Goal: Find specific fact: Find specific fact

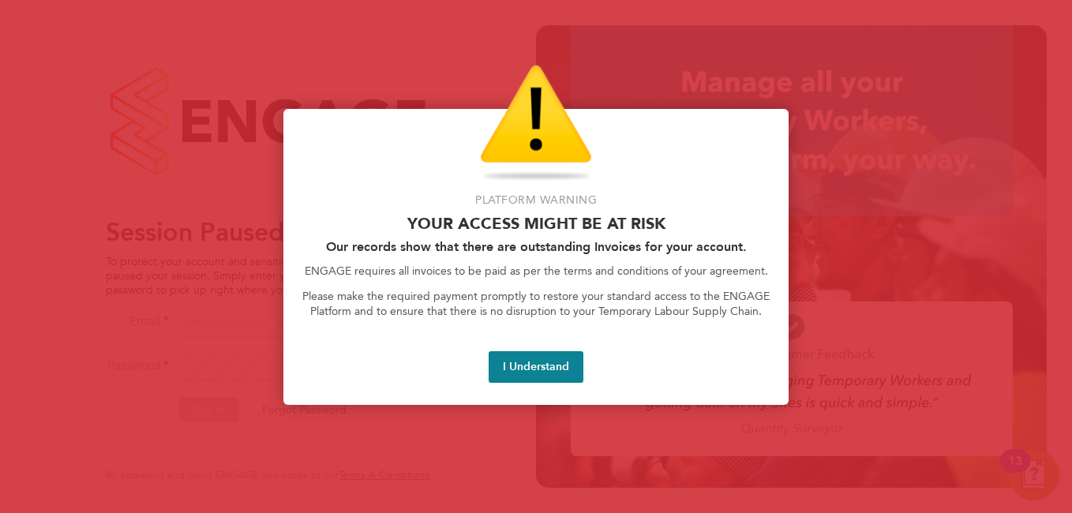
click at [813, 345] on div at bounding box center [536, 256] width 1072 height 513
click at [531, 363] on button "I Understand" at bounding box center [535, 367] width 95 height 32
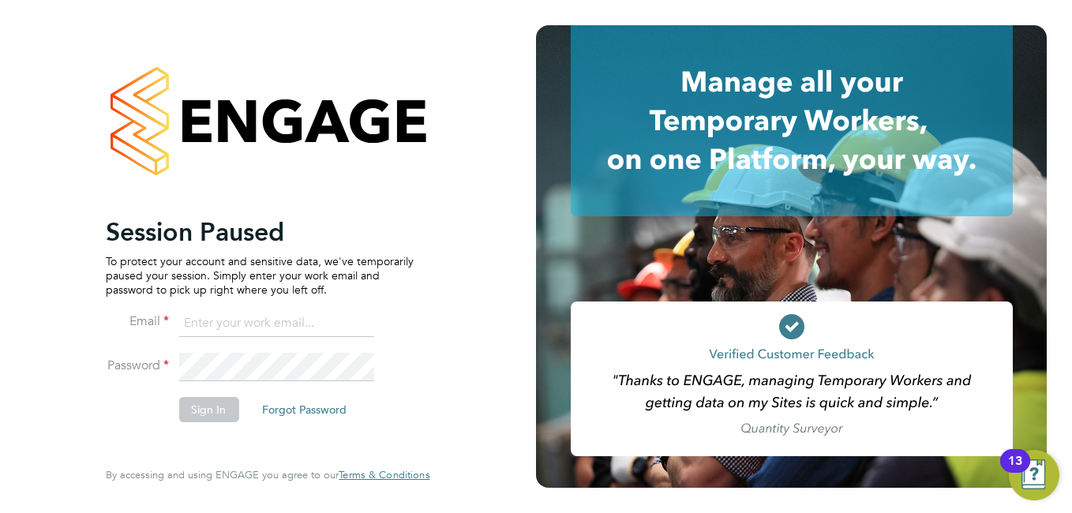
click at [267, 325] on input at bounding box center [275, 323] width 195 height 28
type input "anuja.mishra@hays.com"
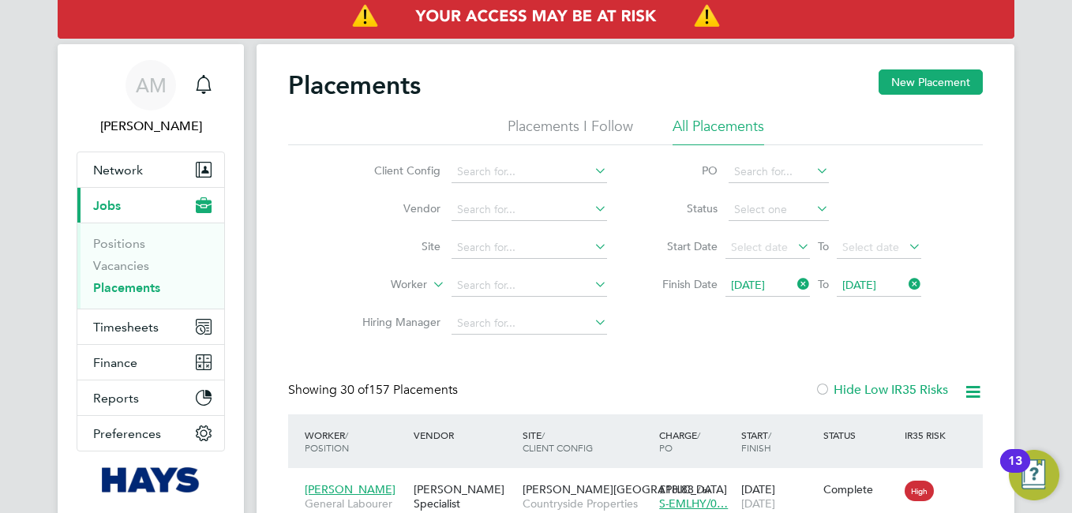
click at [794, 284] on icon at bounding box center [794, 284] width 0 height 22
click at [905, 283] on icon at bounding box center [905, 284] width 0 height 22
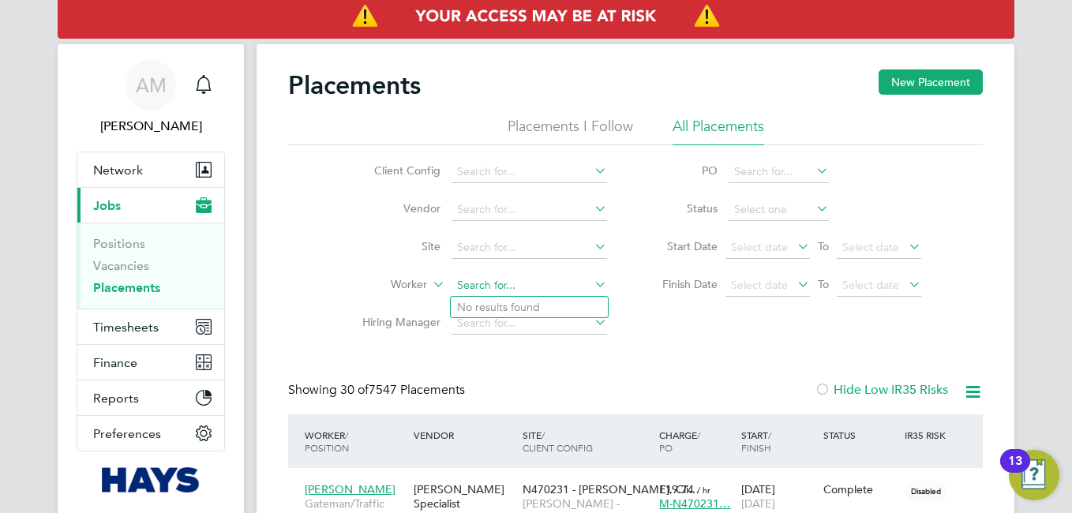
click at [489, 287] on input at bounding box center [528, 286] width 155 height 22
paste input "Conrad Addico"
type input "Conrad Addico"
click at [485, 303] on b "Conrad" at bounding box center [503, 307] width 92 height 13
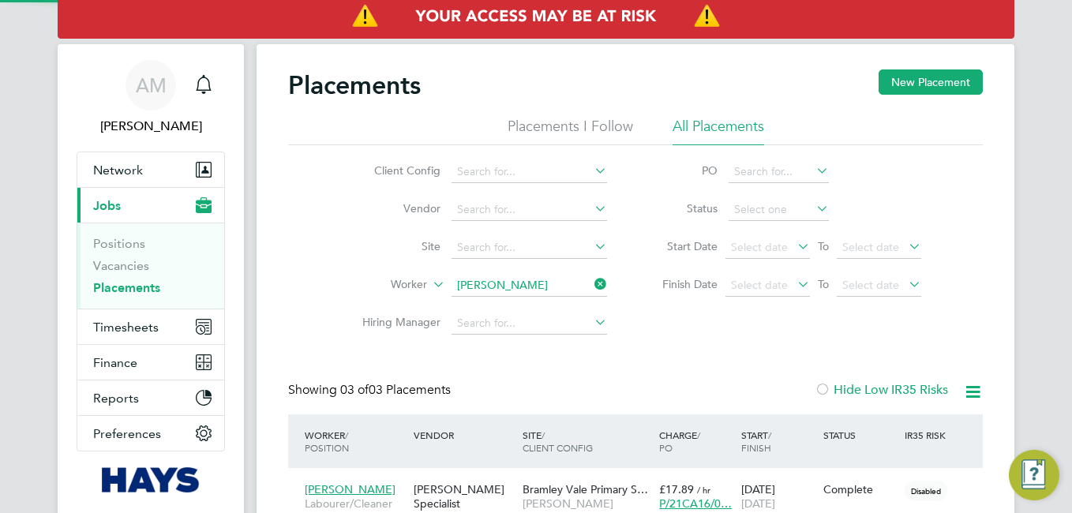
scroll to position [59, 137]
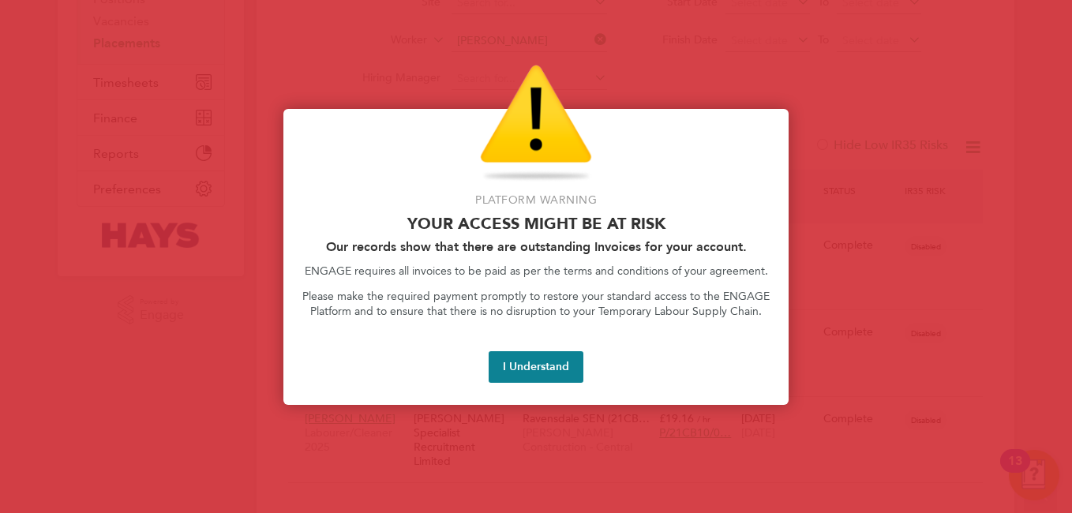
click at [917, 227] on div at bounding box center [536, 256] width 1072 height 513
click at [552, 368] on button "I Understand" at bounding box center [535, 367] width 95 height 32
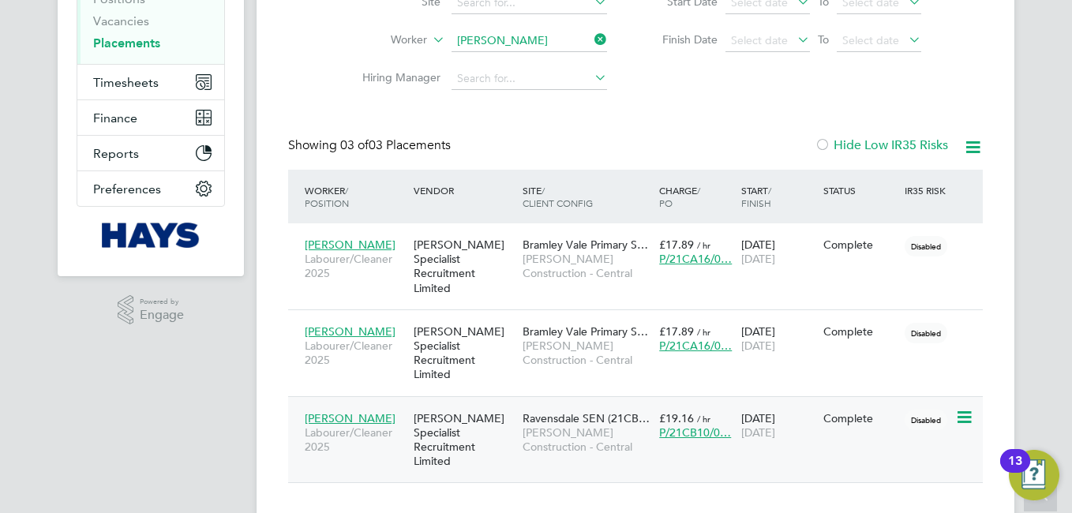
click at [342, 411] on span "Conrad Addico" at bounding box center [350, 418] width 91 height 14
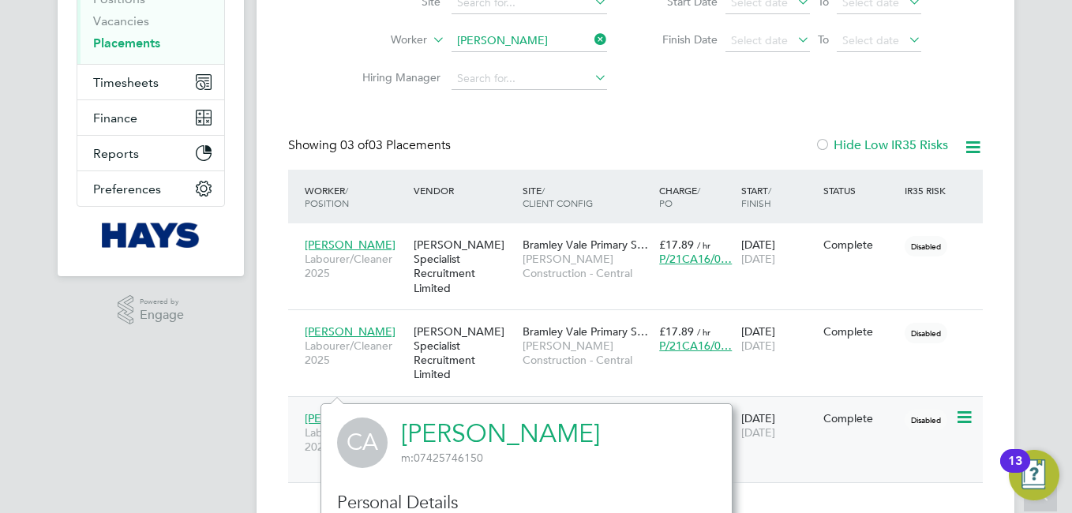
scroll to position [442, 0]
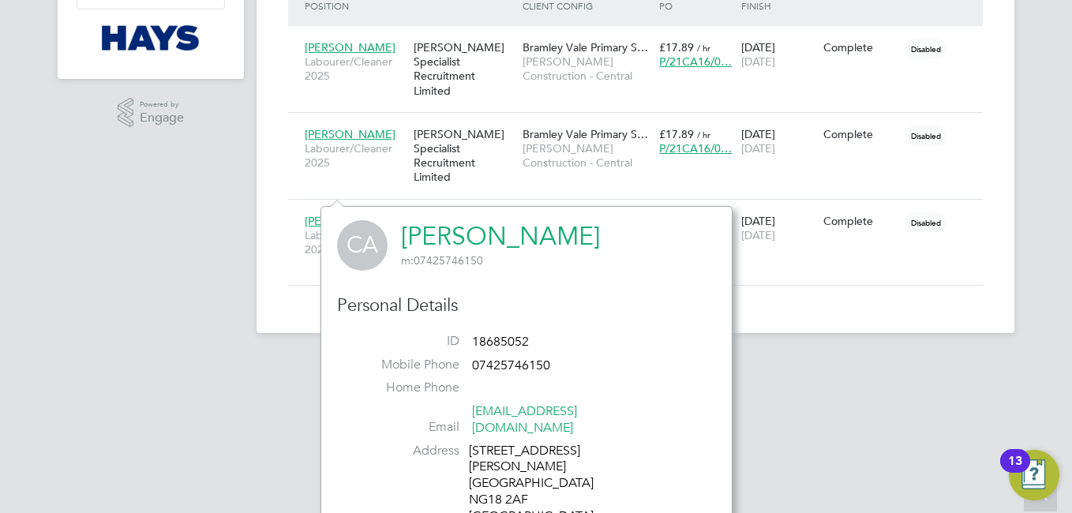
click at [499, 338] on span "18685052" at bounding box center [500, 342] width 57 height 16
copy ul "18685052 Mobile Phone"
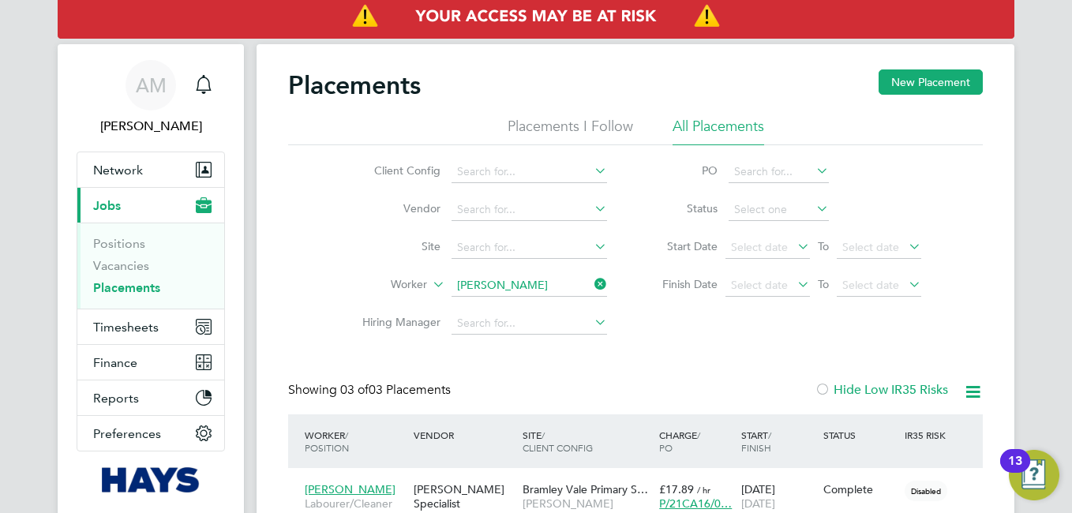
click at [591, 283] on icon at bounding box center [591, 284] width 0 height 22
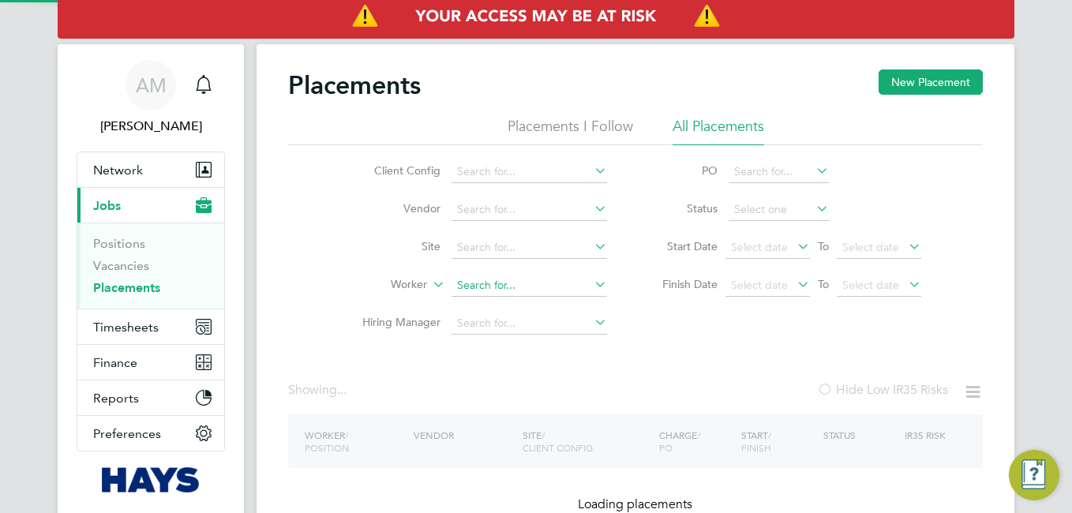
click at [512, 285] on input at bounding box center [528, 286] width 155 height 22
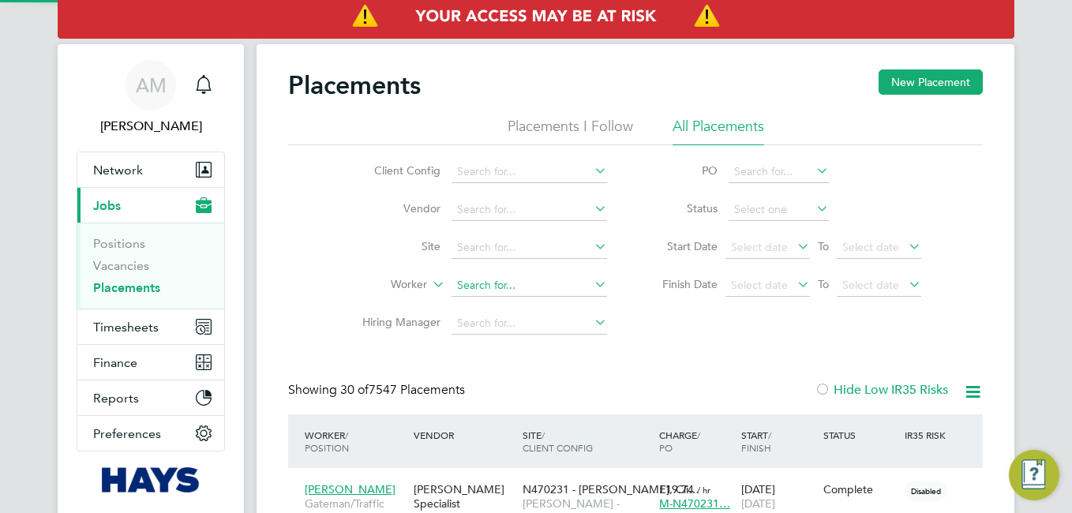
scroll to position [46, 137]
paste input "Raheem Robinson"
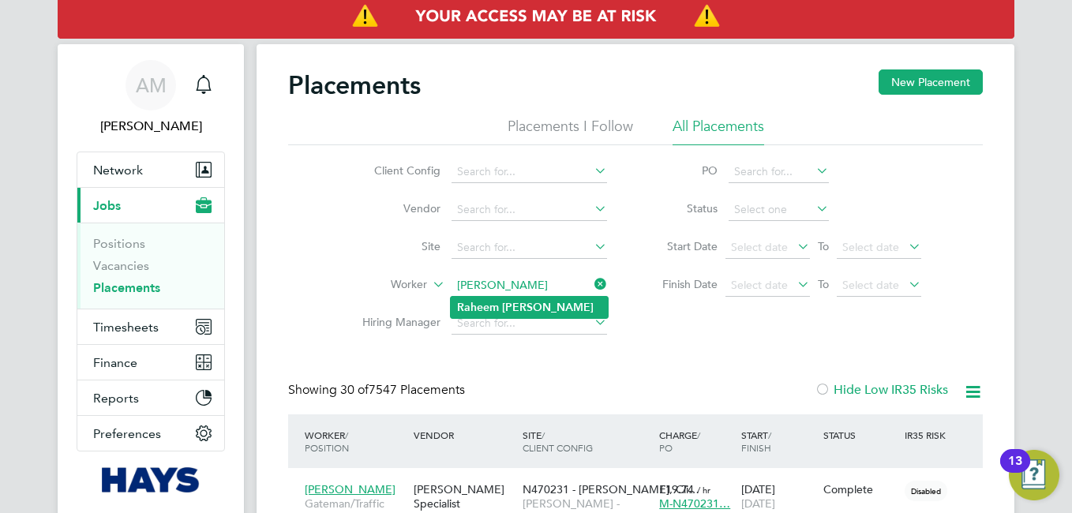
type input "Raheem Robinson"
click at [507, 304] on b "Robinson" at bounding box center [548, 307] width 92 height 13
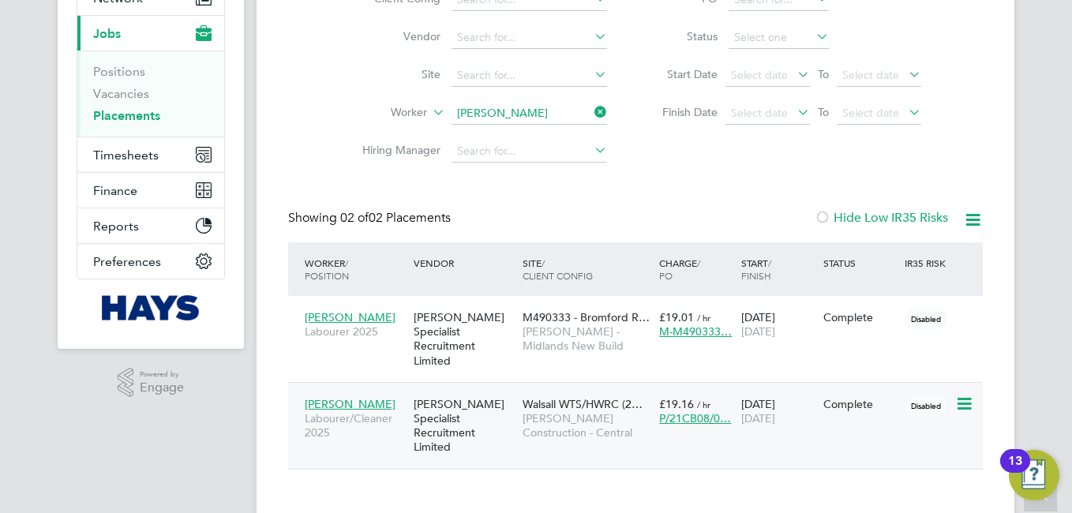
click at [369, 397] on span "Raheem Robinson" at bounding box center [350, 404] width 91 height 14
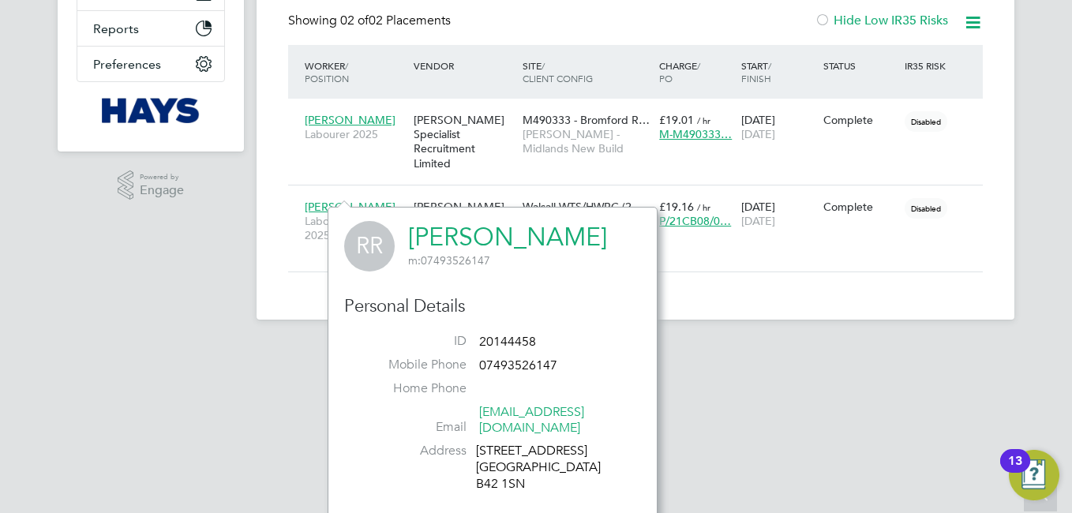
click at [514, 338] on span "20144458" at bounding box center [507, 342] width 57 height 16
copy ul "20144458 Mobile Phone"
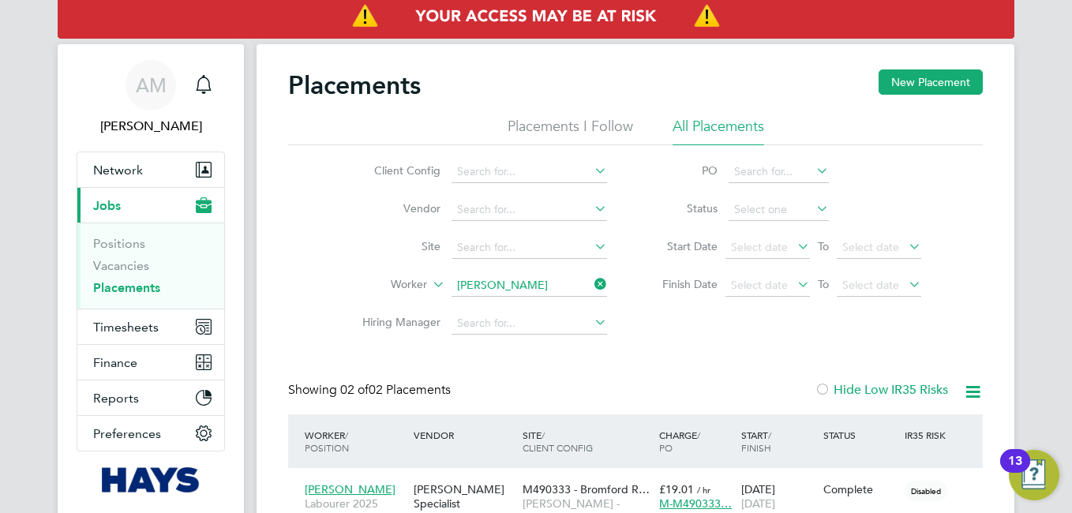
click at [591, 282] on icon at bounding box center [591, 284] width 0 height 22
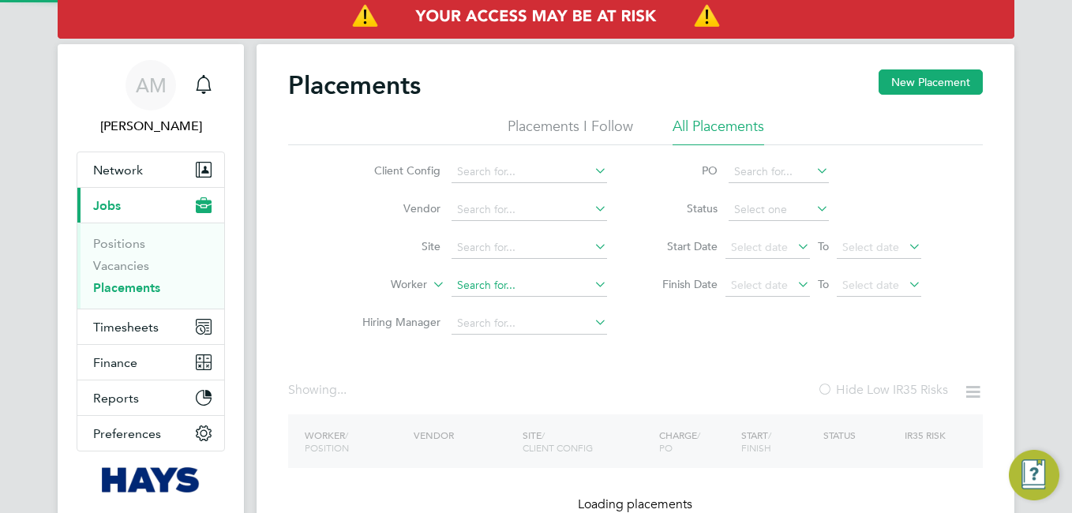
click at [515, 282] on input at bounding box center [528, 286] width 155 height 22
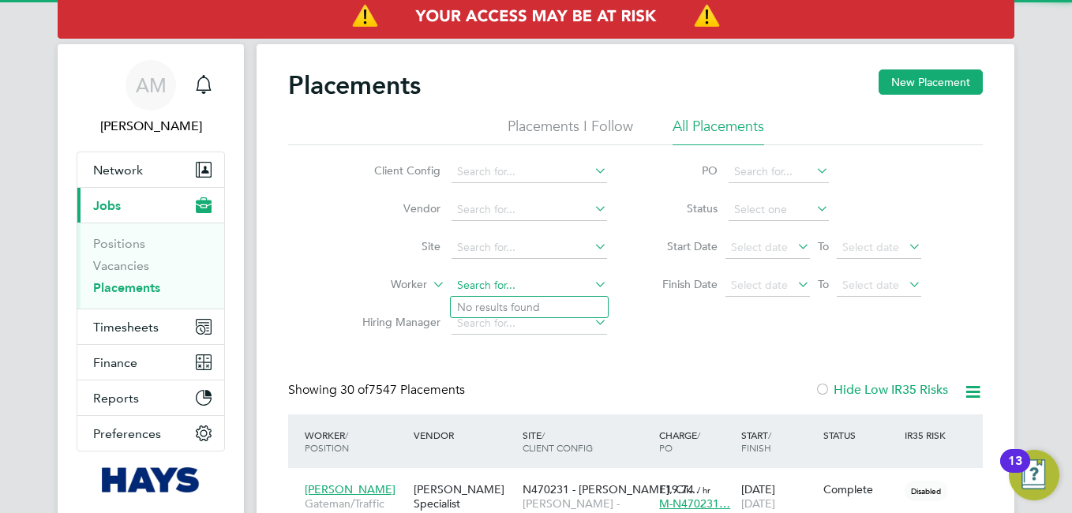
scroll to position [46, 137]
paste input "Ilyas Hussain"
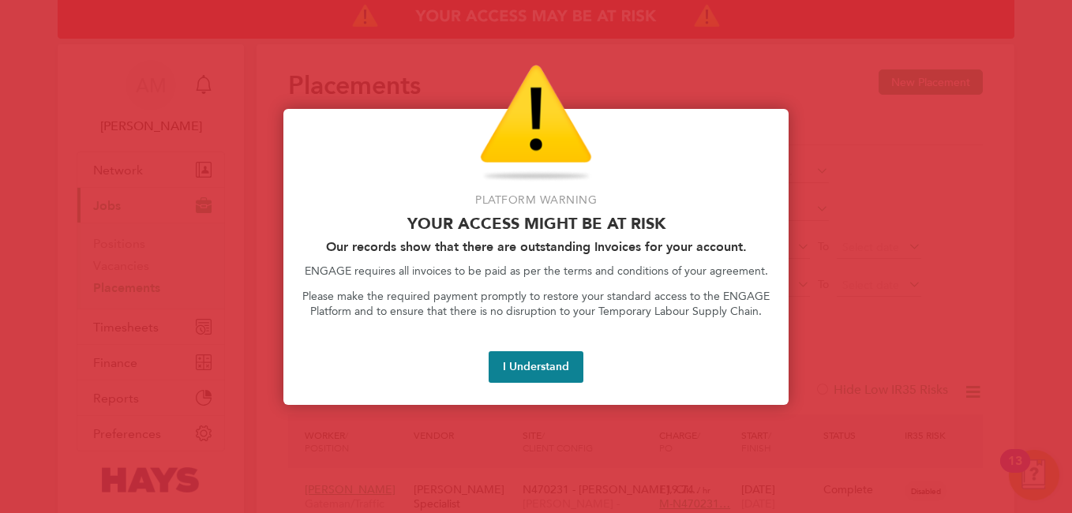
type input "Ilyas Hussain"
click at [816, 142] on div at bounding box center [536, 256] width 1072 height 513
click at [525, 373] on button "I Understand" at bounding box center [535, 367] width 95 height 32
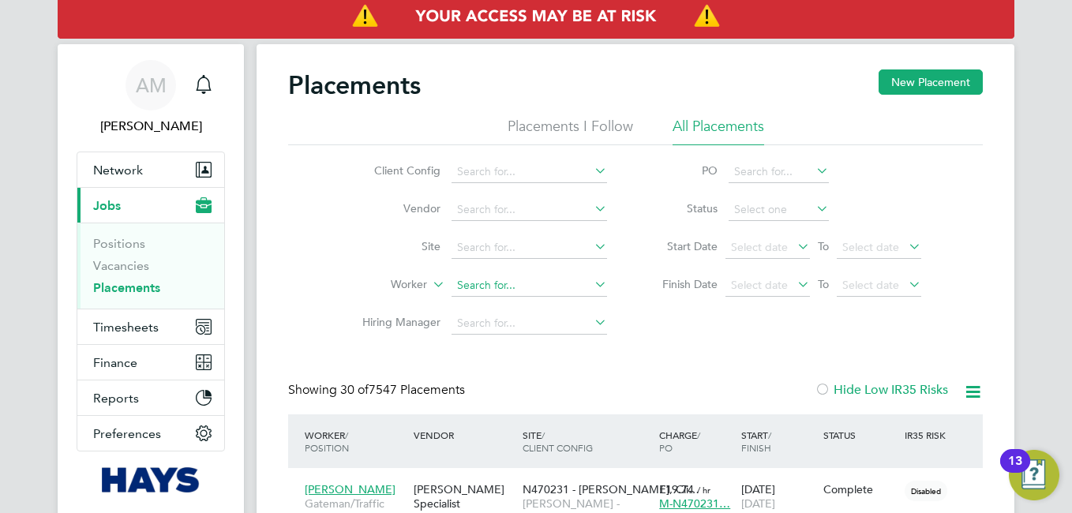
click at [499, 289] on input at bounding box center [528, 286] width 155 height 22
paste input "Ilyas Hussain"
type input "Ilyas Hussain"
click at [529, 310] on li "Ilyas Hussain" at bounding box center [529, 307] width 157 height 21
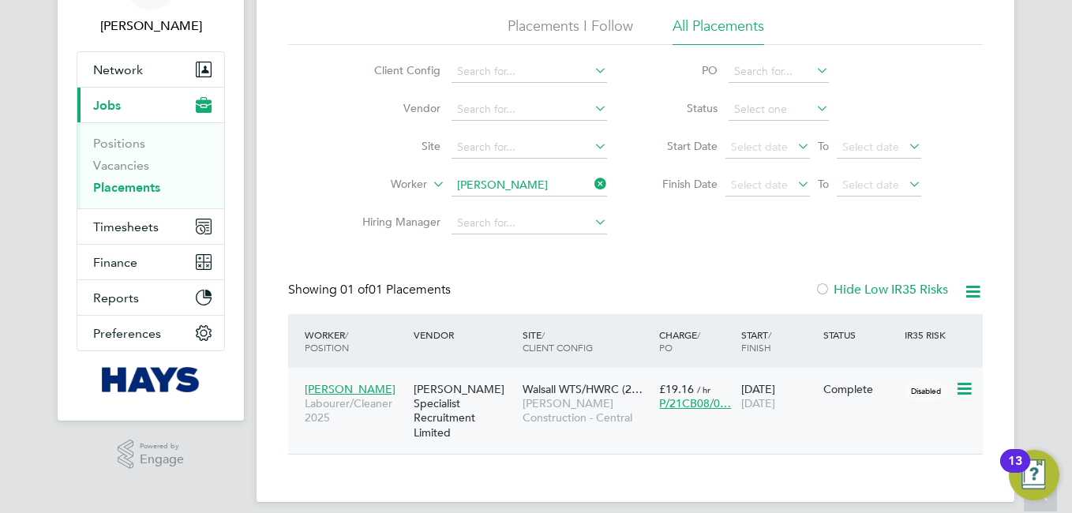
click at [340, 385] on span "Ilyas Hussain" at bounding box center [350, 389] width 91 height 14
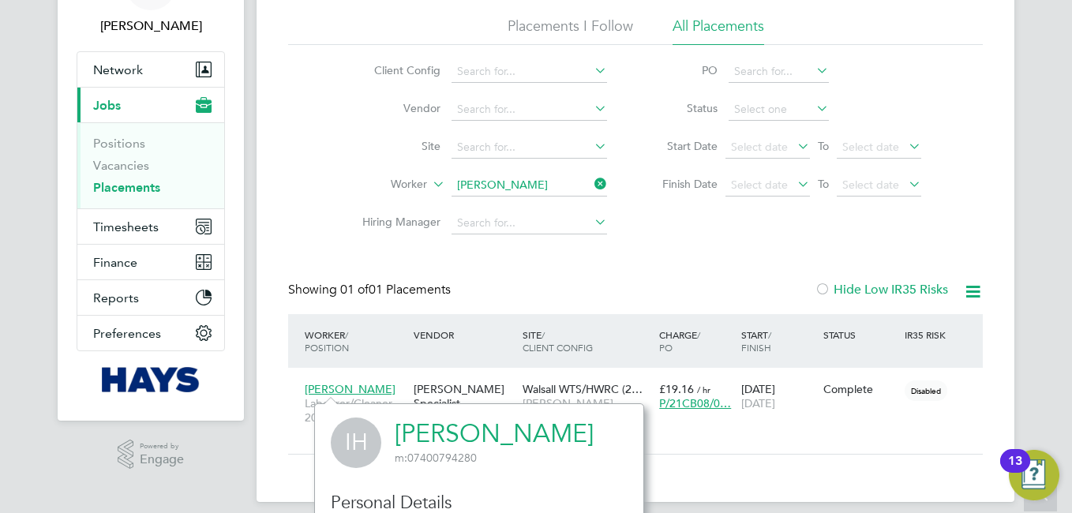
scroll to position [232, 0]
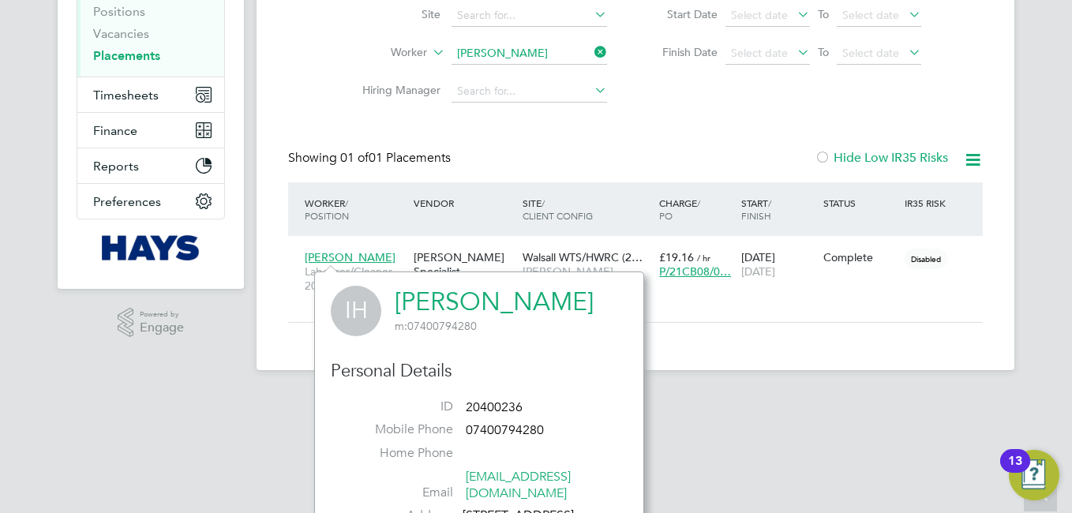
click at [516, 407] on span "20400236" at bounding box center [494, 407] width 57 height 16
copy ul "20400236 Mobile Phone"
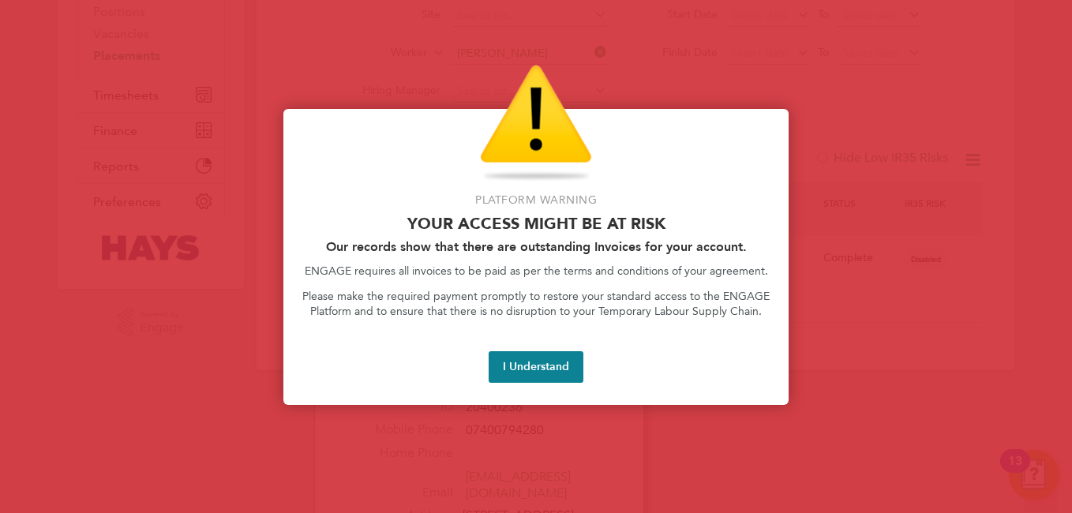
click at [867, 262] on div at bounding box center [536, 256] width 1072 height 513
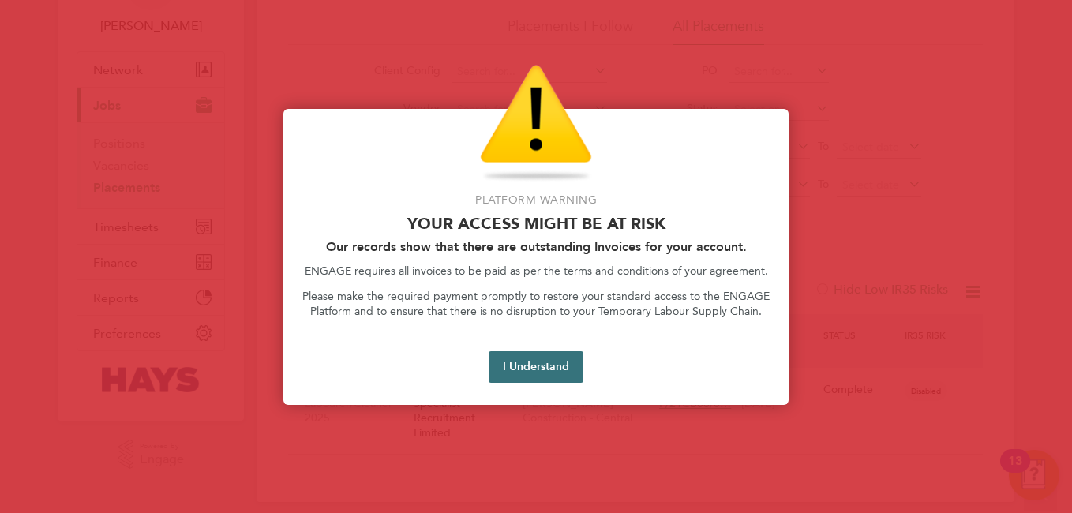
click at [561, 359] on button "I Understand" at bounding box center [535, 367] width 95 height 32
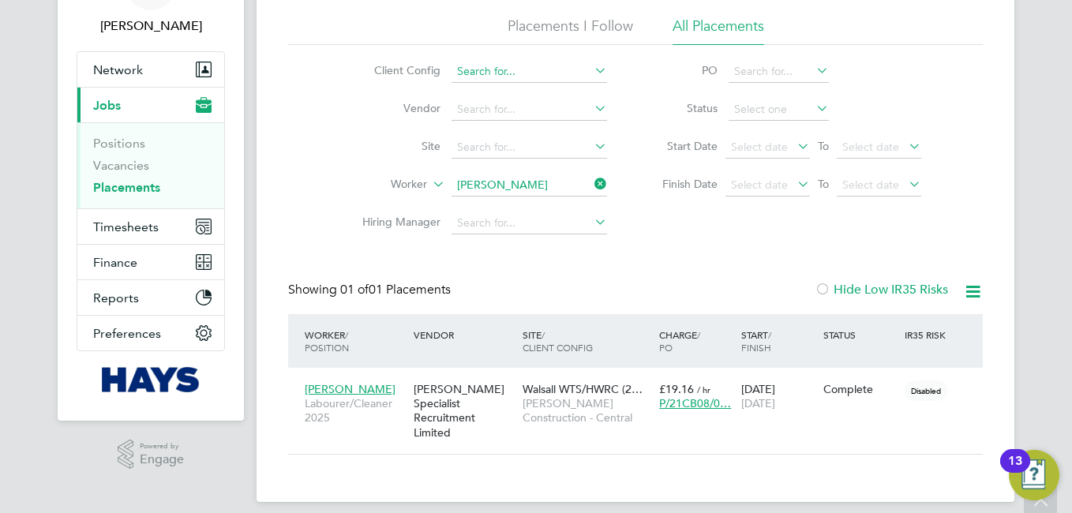
scroll to position [0, 0]
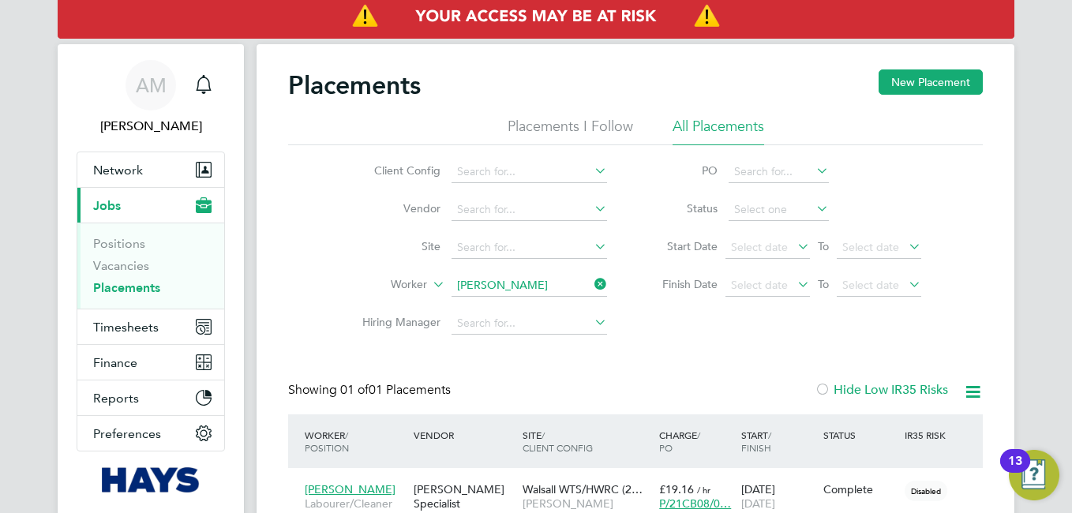
click at [604, 185] on li "Client Config" at bounding box center [478, 172] width 297 height 38
click at [591, 286] on icon at bounding box center [591, 284] width 0 height 22
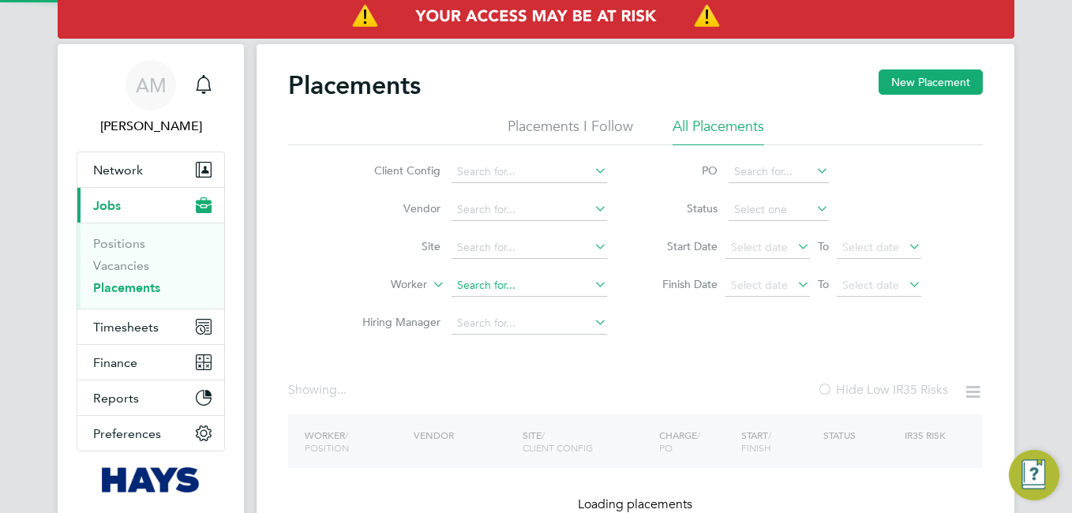
click at [556, 283] on input at bounding box center [528, 286] width 155 height 22
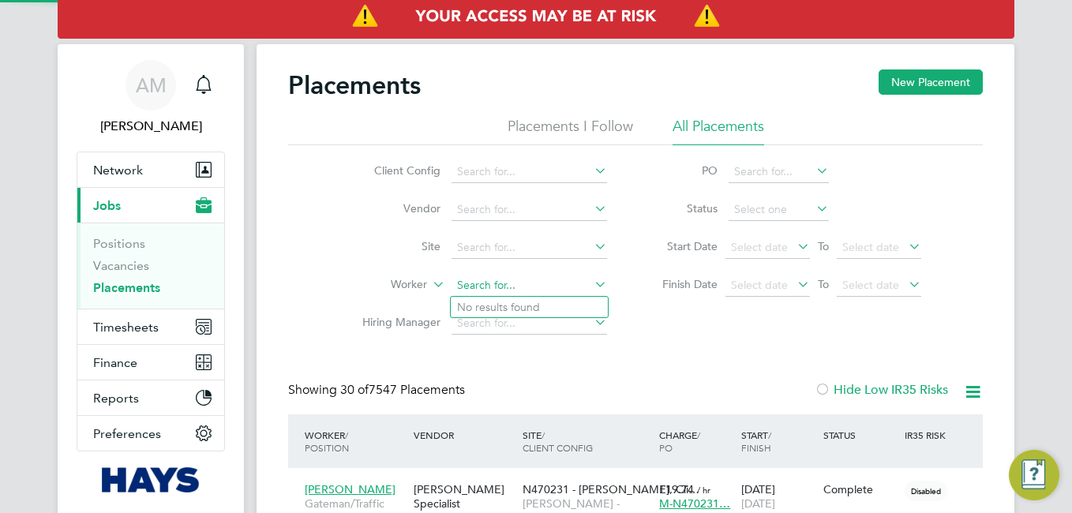
scroll to position [46, 137]
paste input "Darius Briscoe"
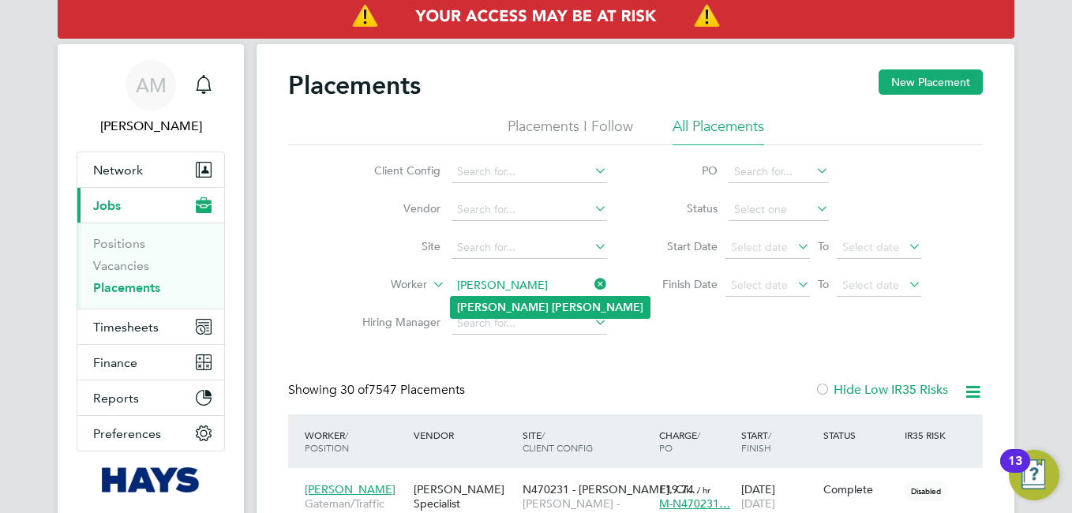
type input "Darius Briscoe"
click at [541, 308] on li "Darius Briscoe" at bounding box center [550, 307] width 199 height 21
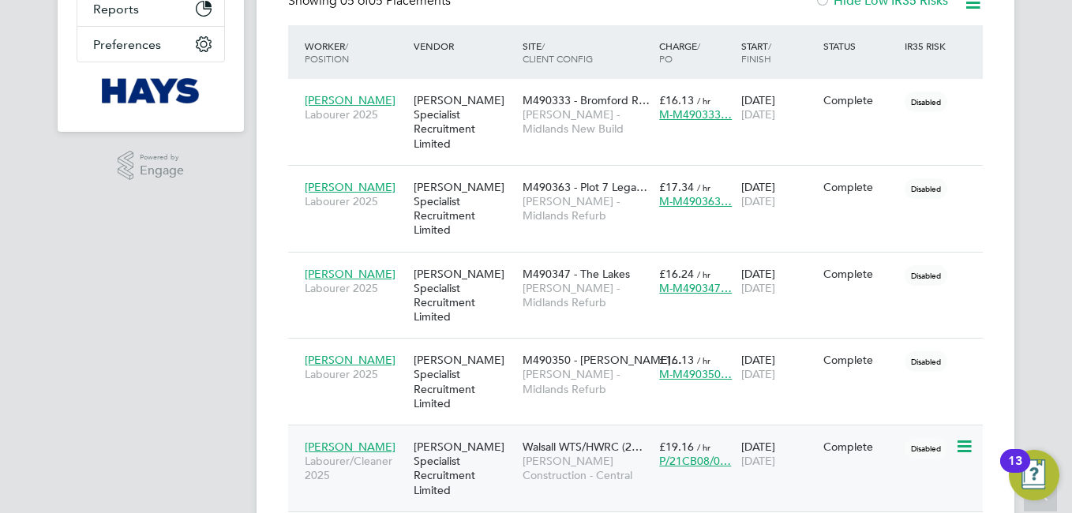
click at [324, 439] on span "Darius Briscoe" at bounding box center [350, 446] width 91 height 14
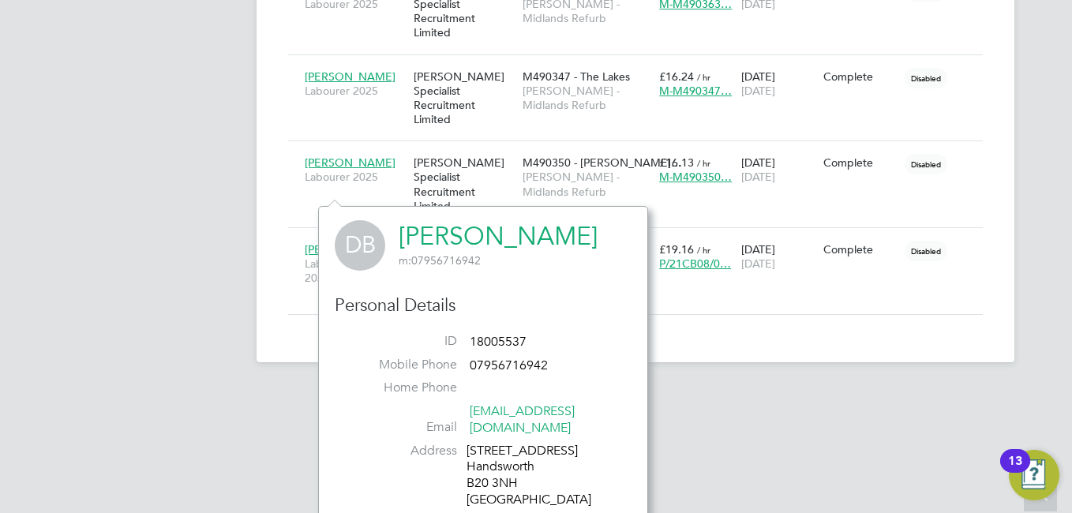
click at [496, 344] on span "18005537" at bounding box center [497, 342] width 57 height 16
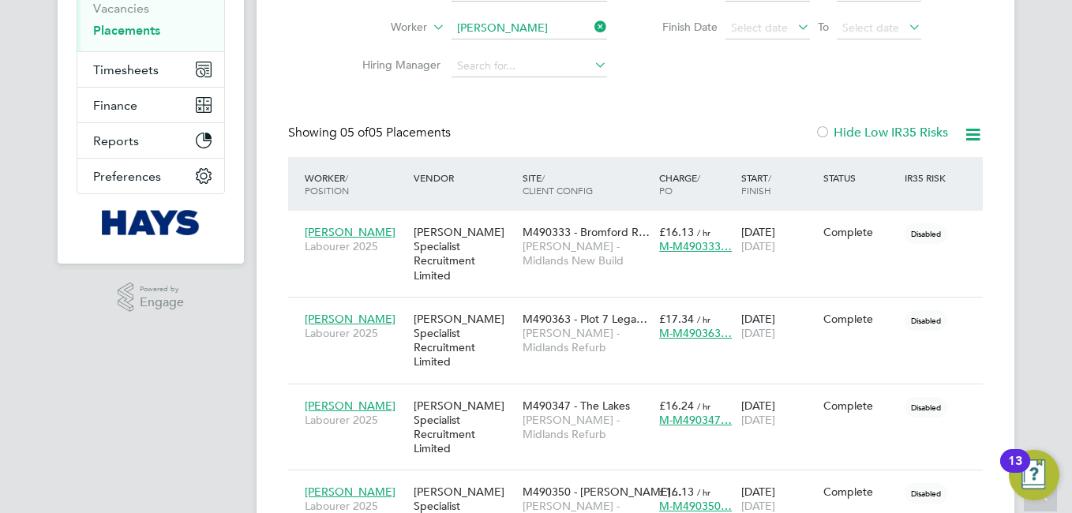
scroll to position [126, 0]
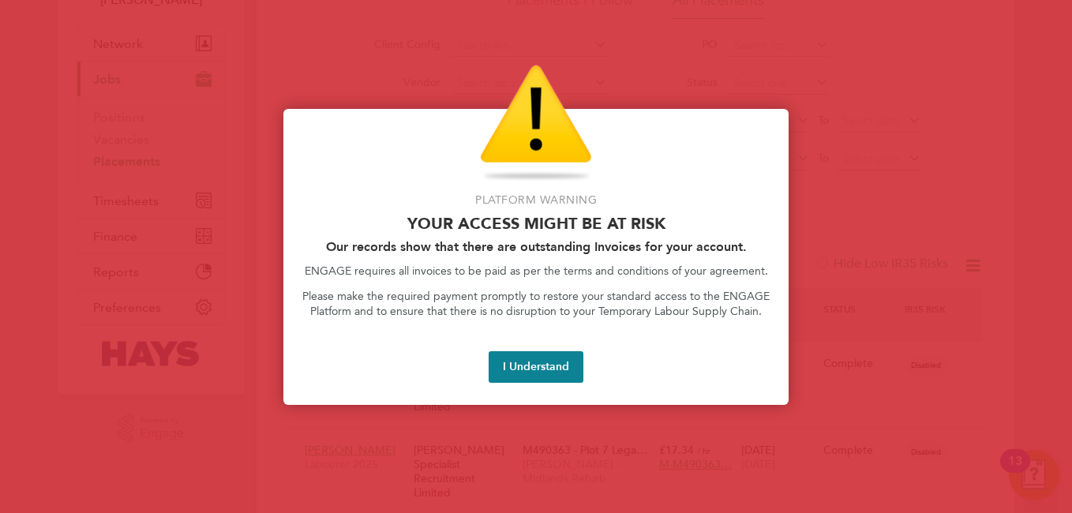
click at [897, 67] on div at bounding box center [536, 256] width 1072 height 513
click at [545, 365] on button "I Understand" at bounding box center [535, 367] width 95 height 32
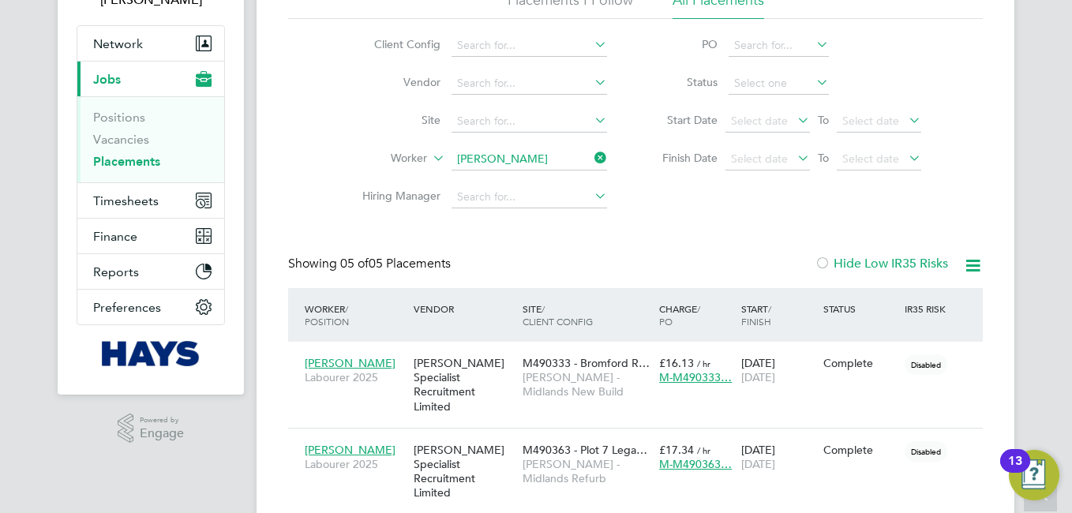
click at [591, 157] on icon at bounding box center [591, 158] width 0 height 22
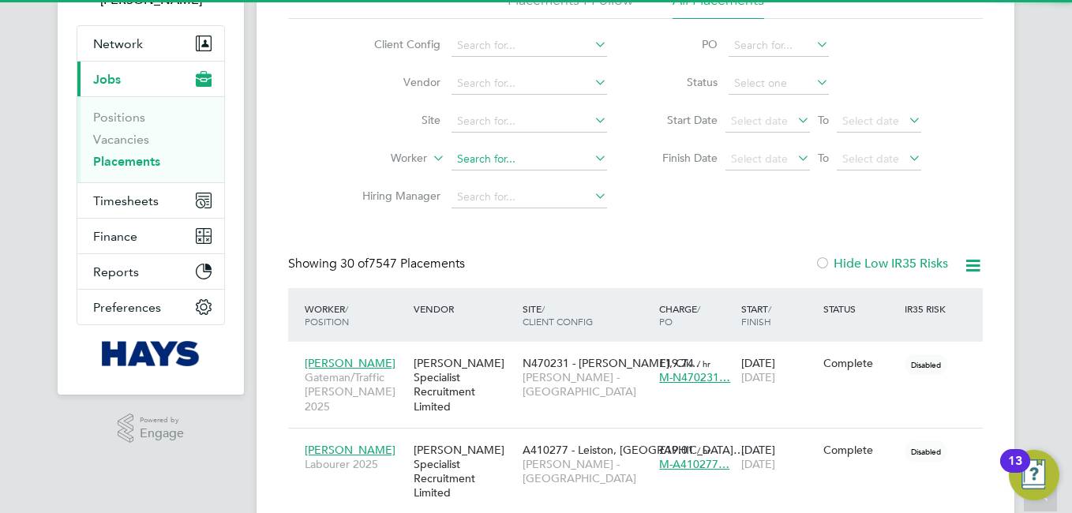
scroll to position [8, 8]
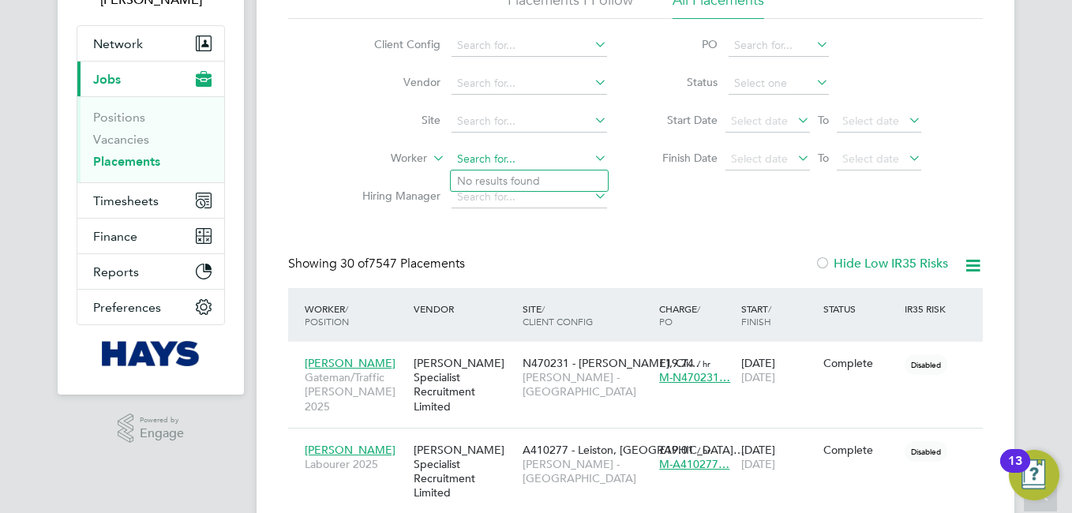
click at [533, 159] on input at bounding box center [528, 159] width 155 height 22
paste input "Andrew Jordan Mouafo Mefunja"
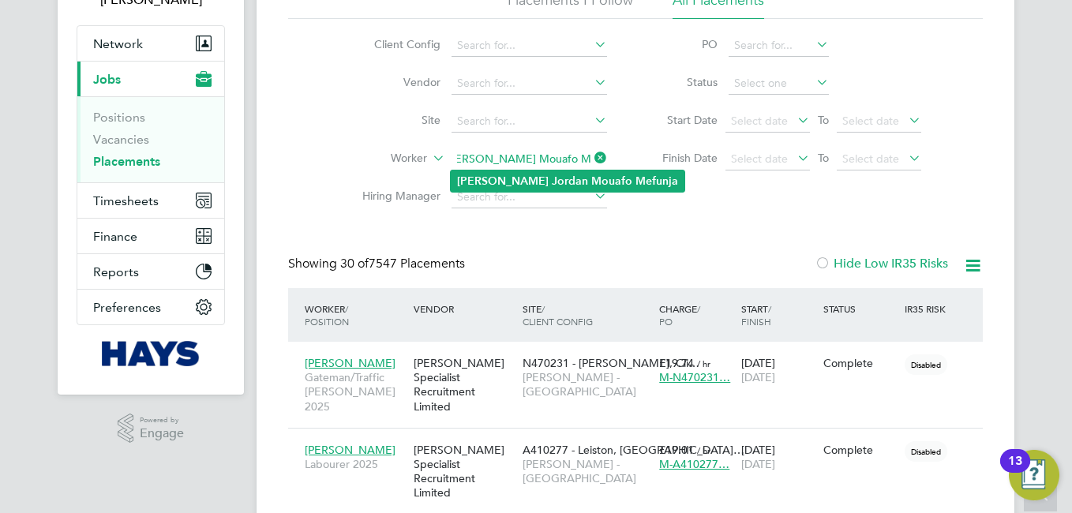
type input "Andrew Jordan Mouafo Mefunja"
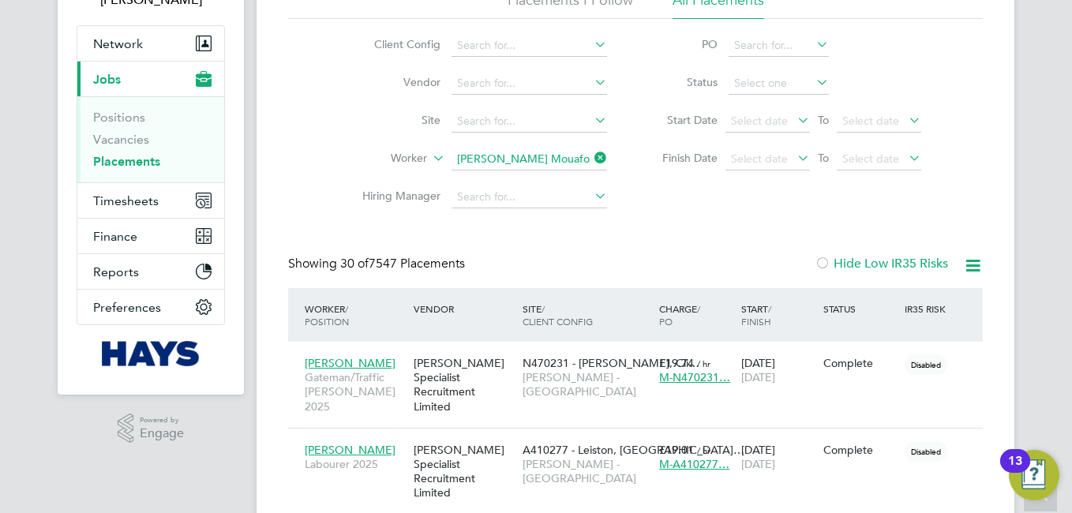
click at [536, 183] on li "Andrew Jordan Mouafo Mefunja" at bounding box center [568, 180] width 234 height 21
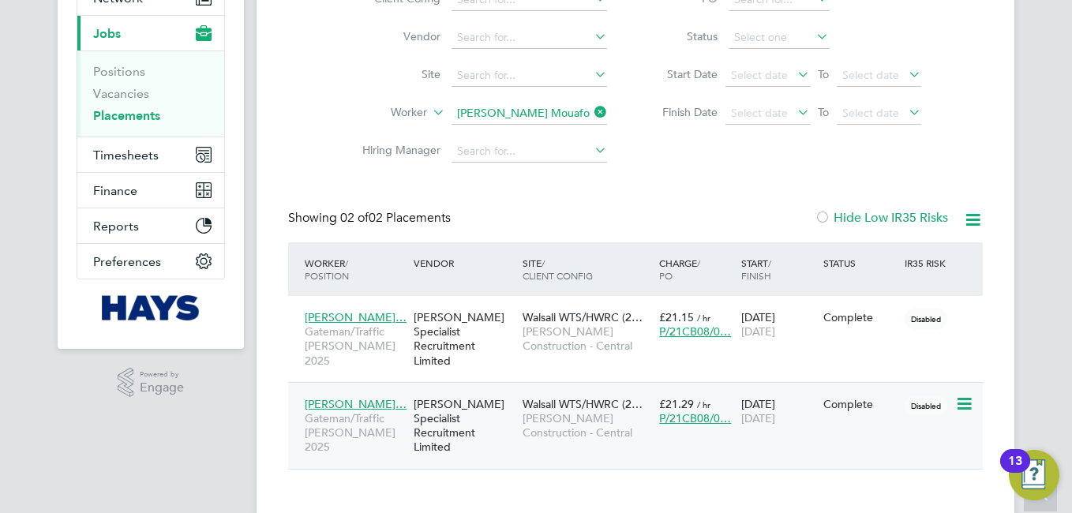
click at [333, 397] on span "Andrew Jordan…" at bounding box center [356, 404] width 102 height 14
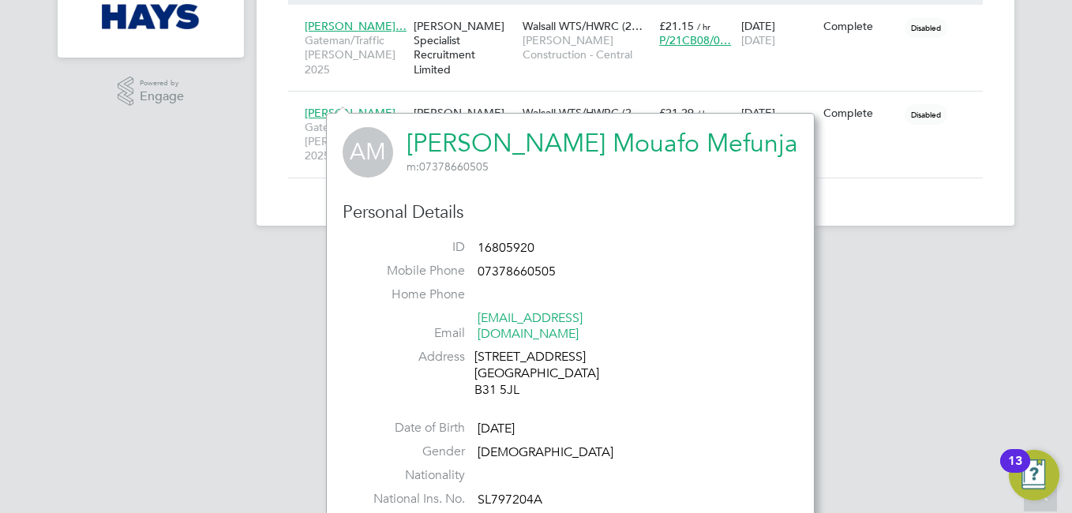
click at [522, 249] on span "16805920" at bounding box center [505, 248] width 57 height 16
copy ul "16805920 Mobile Phone"
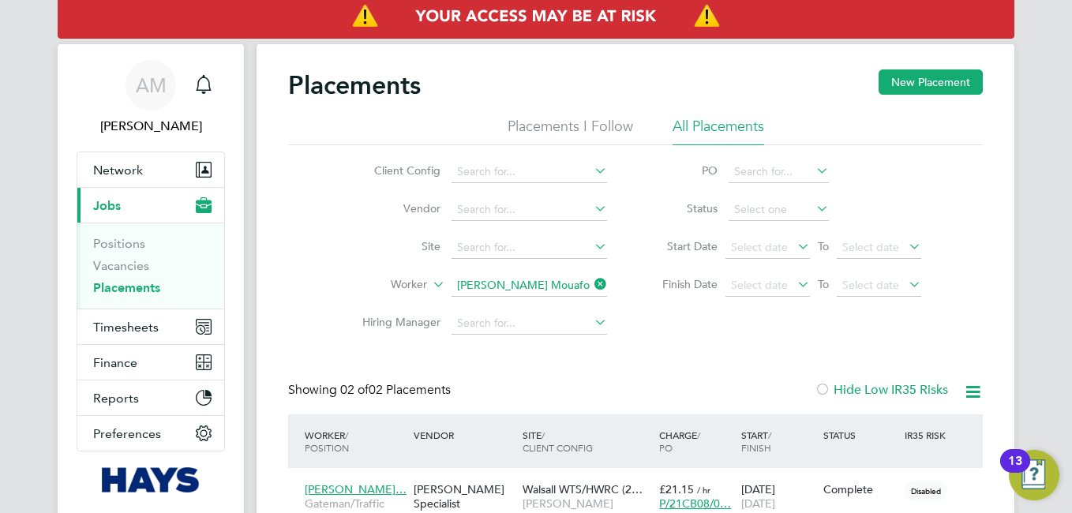
click at [591, 279] on icon at bounding box center [591, 284] width 0 height 22
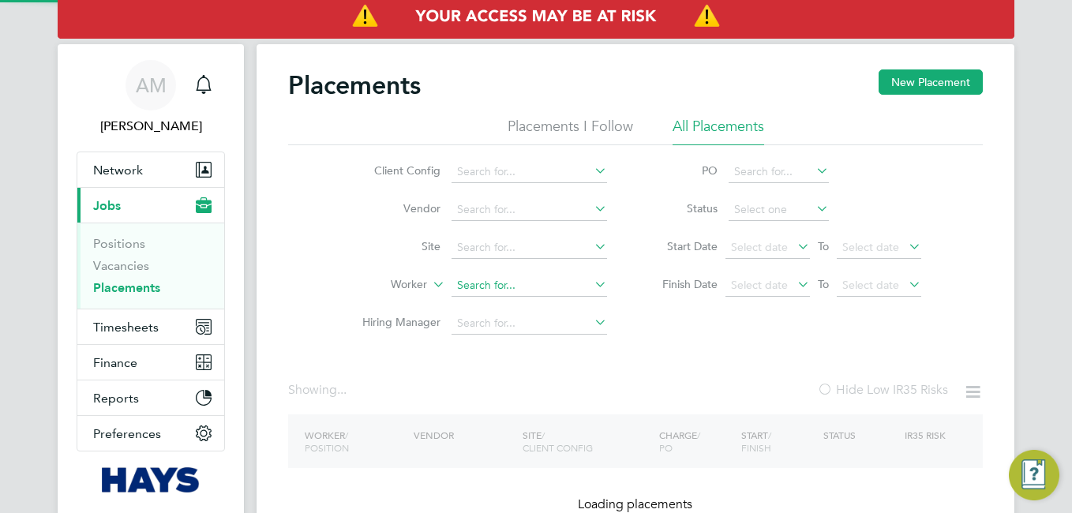
click at [525, 282] on input at bounding box center [528, 286] width 155 height 22
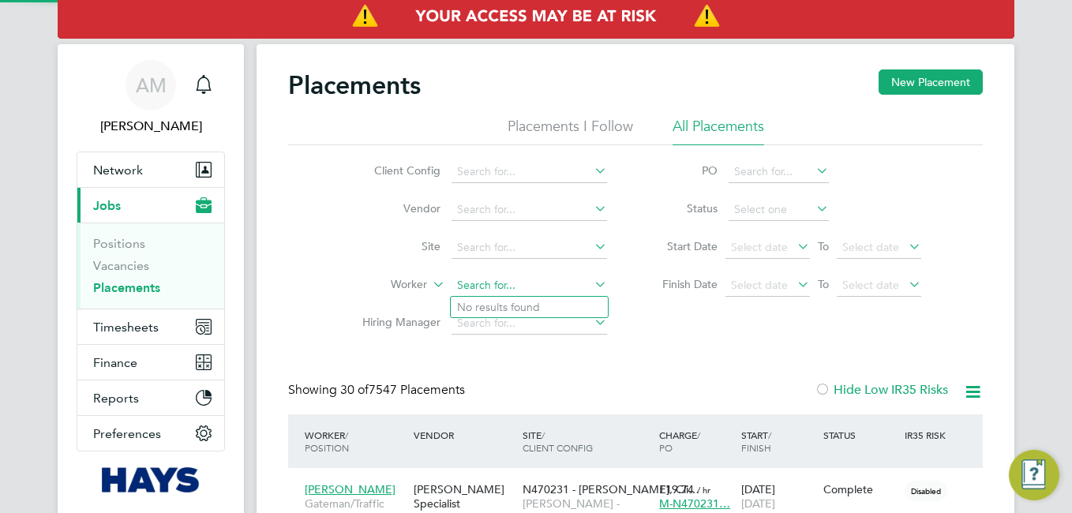
scroll to position [46, 137]
paste input "John Todd"
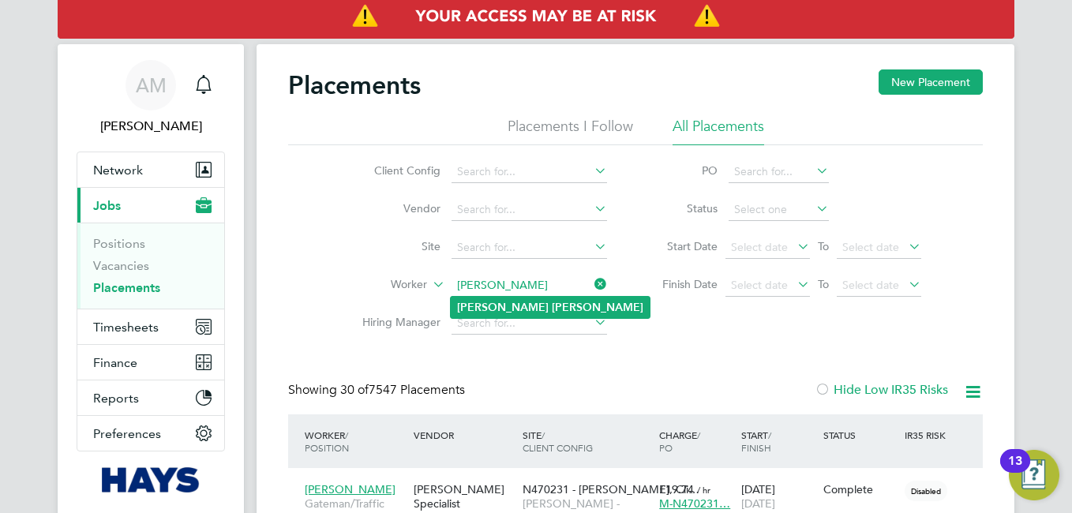
type input "John Todd"
click at [528, 309] on li "John Todd" at bounding box center [550, 307] width 199 height 21
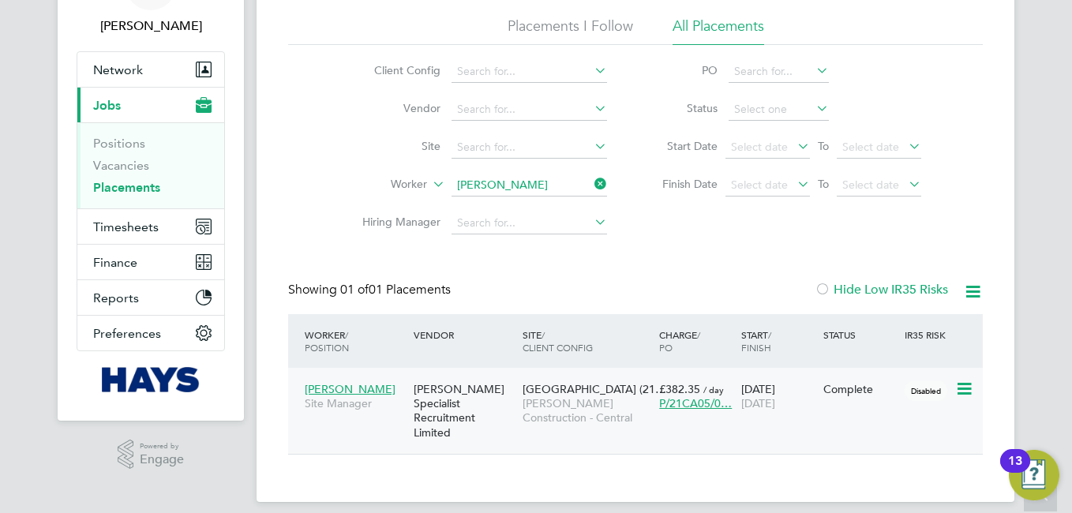
click at [350, 391] on span "John Todd" at bounding box center [350, 389] width 91 height 14
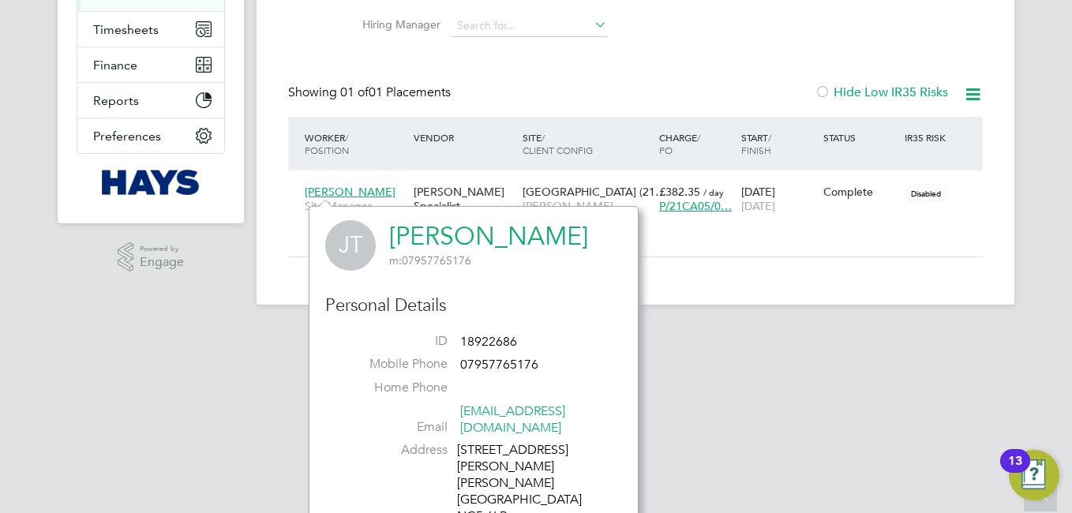
click at [504, 338] on span "18922686" at bounding box center [488, 342] width 57 height 16
copy ul "18922686 Mobile Phone"
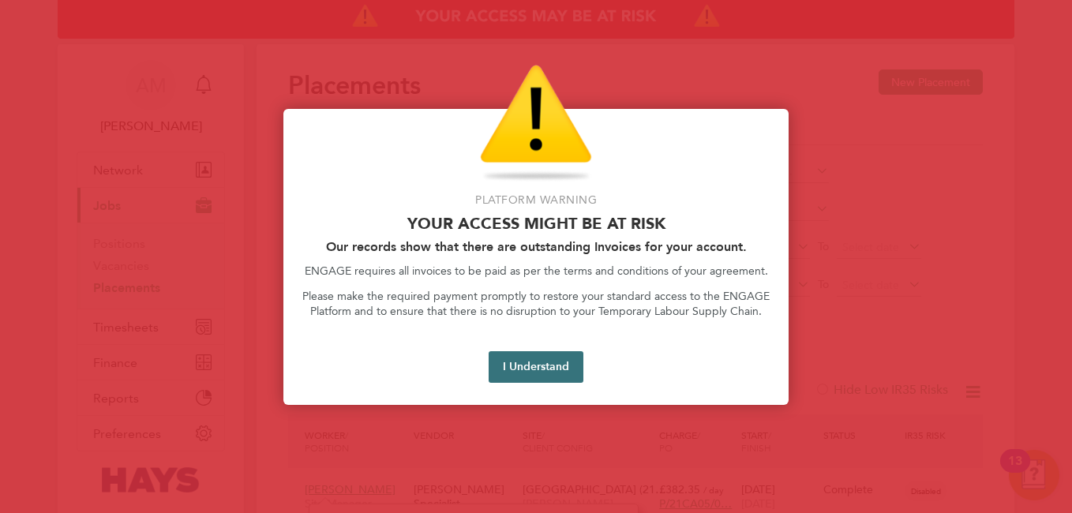
click at [551, 370] on button "I Understand" at bounding box center [535, 367] width 95 height 32
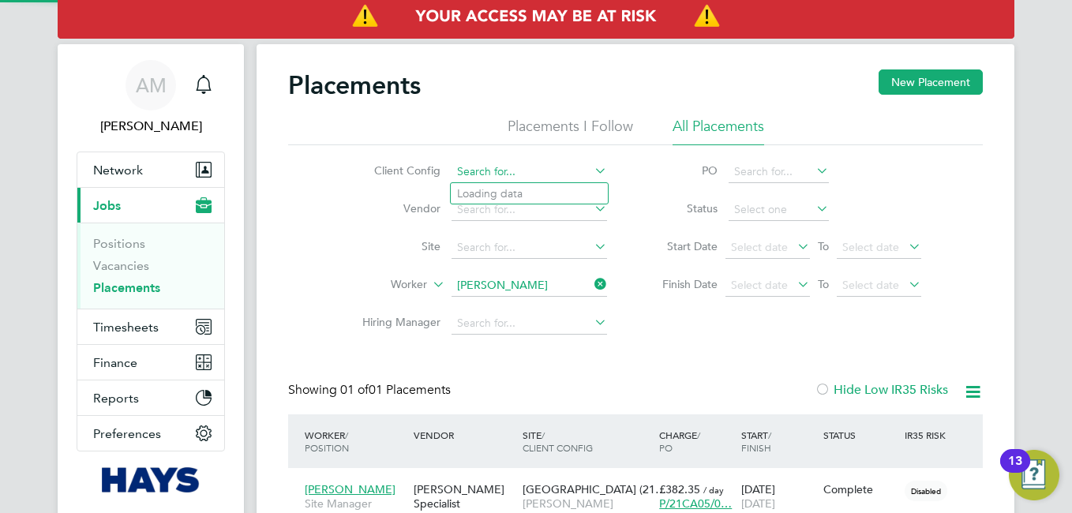
click at [555, 173] on input at bounding box center [528, 172] width 155 height 22
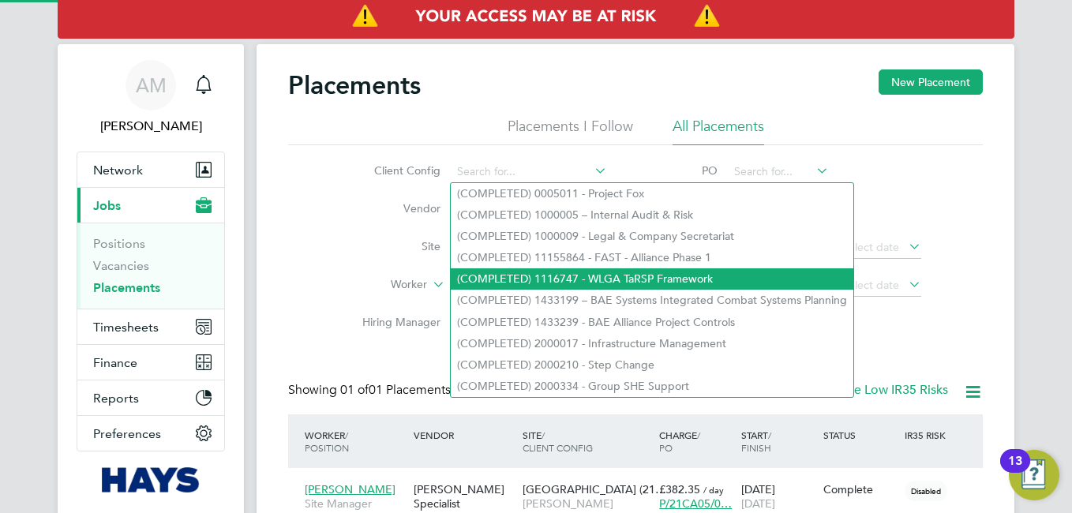
click at [598, 285] on li "(COMPLETED) 1116747 - WLGA TaRSP Framework" at bounding box center [652, 278] width 402 height 21
type input "(COMPLETED) 1116747 - WLGA TaRSP Framework"
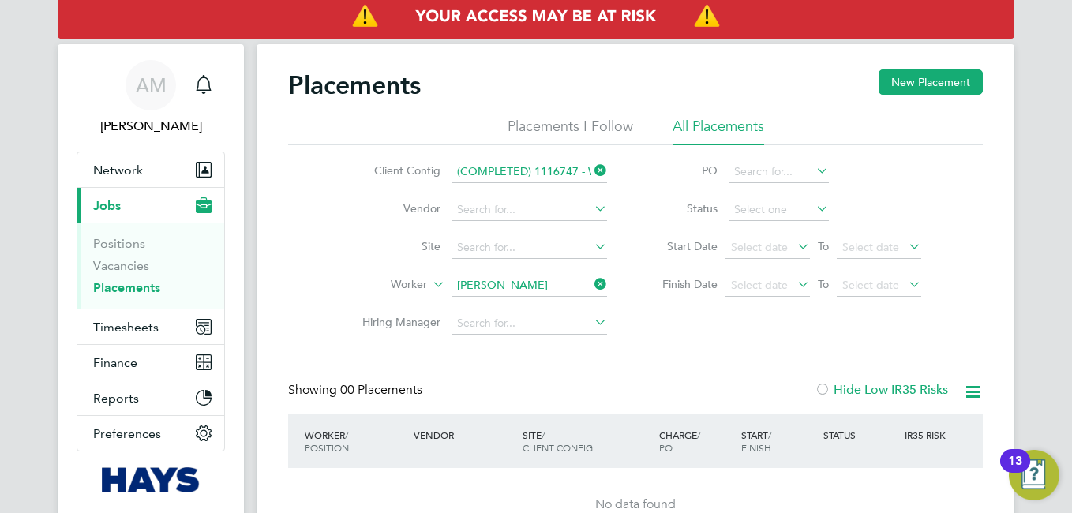
click at [591, 283] on icon at bounding box center [591, 284] width 0 height 22
click at [533, 286] on input at bounding box center [528, 286] width 155 height 22
paste input "Saad Khan"
type input "Saad Khan"
click at [525, 308] on li "Saad Khan" at bounding box center [529, 307] width 157 height 21
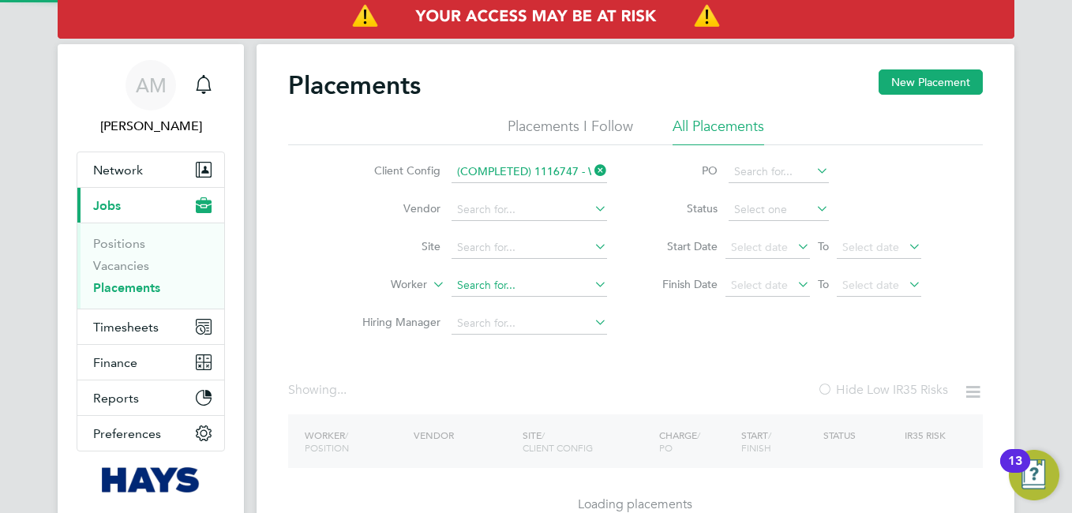
click at [528, 279] on input at bounding box center [528, 286] width 155 height 22
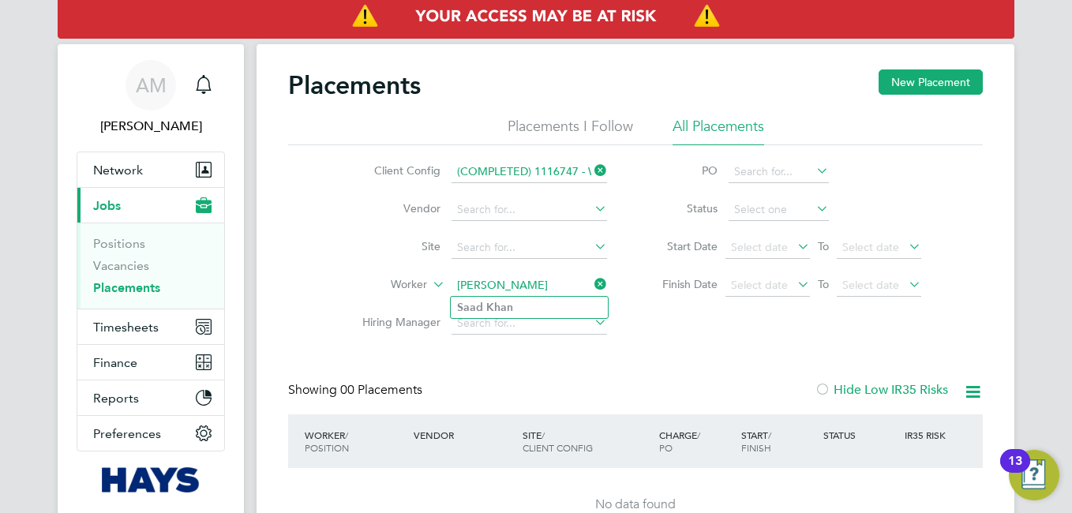
type input "Saad Khan"
click at [591, 171] on icon at bounding box center [591, 170] width 0 height 22
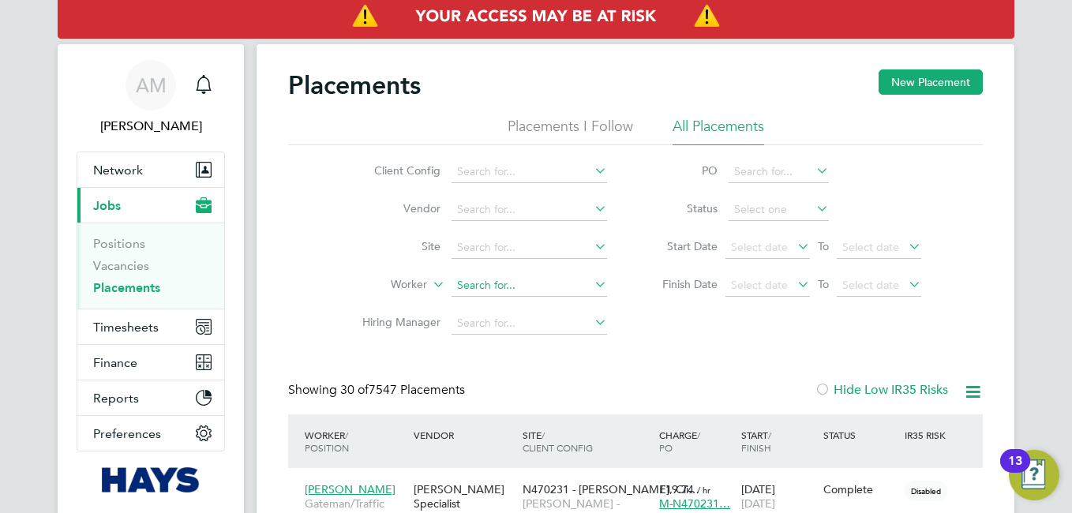
scroll to position [46, 137]
click at [500, 286] on input at bounding box center [528, 286] width 155 height 22
paste input "Saad Khan"
type input "Saad Khan"
click at [536, 301] on li "Saad Khan" at bounding box center [529, 307] width 157 height 21
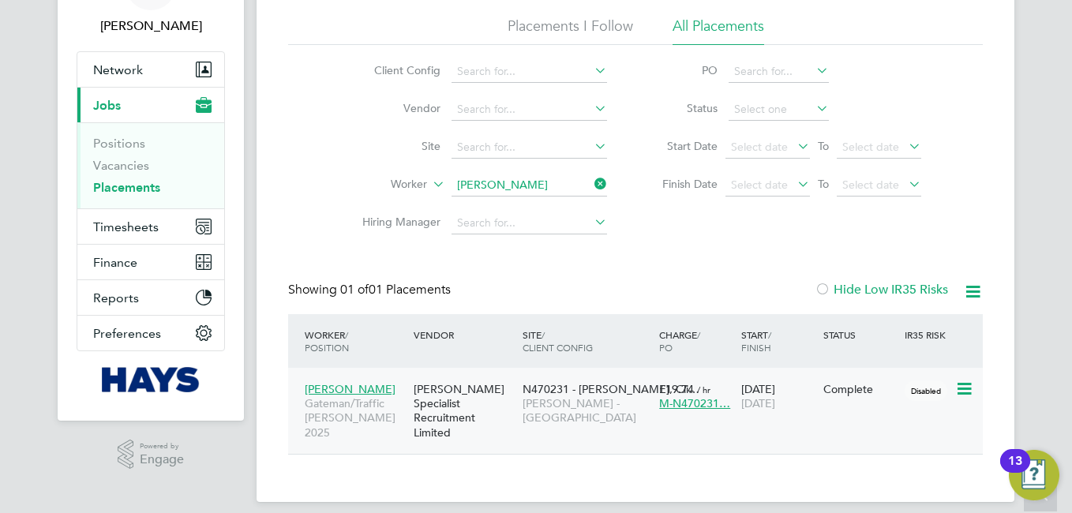
click at [336, 390] on span "Saad Khan" at bounding box center [350, 389] width 91 height 14
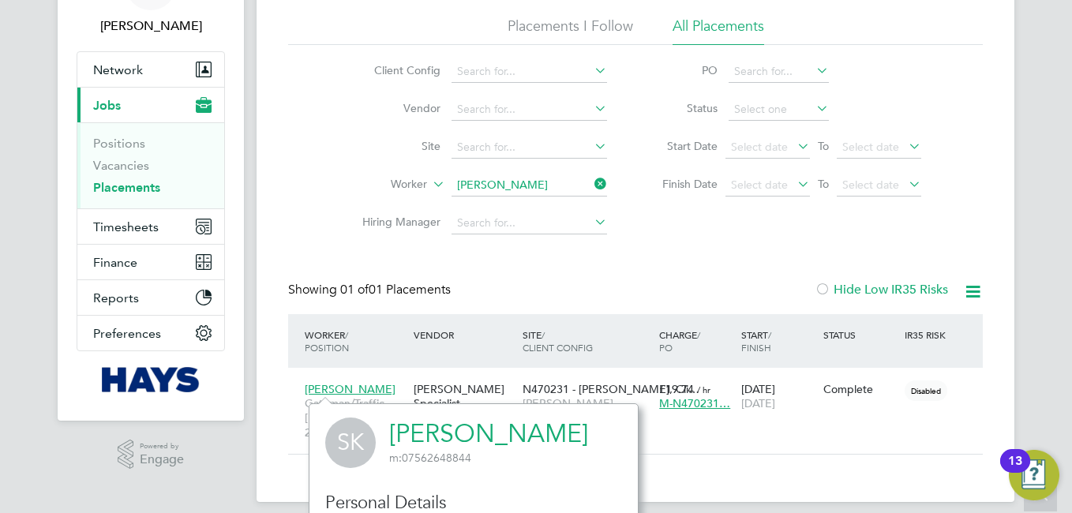
click at [705, 445] on div "Placements New Placement Placements I Follow All Placements Client Config Vendo…" at bounding box center [634, 223] width 757 height 558
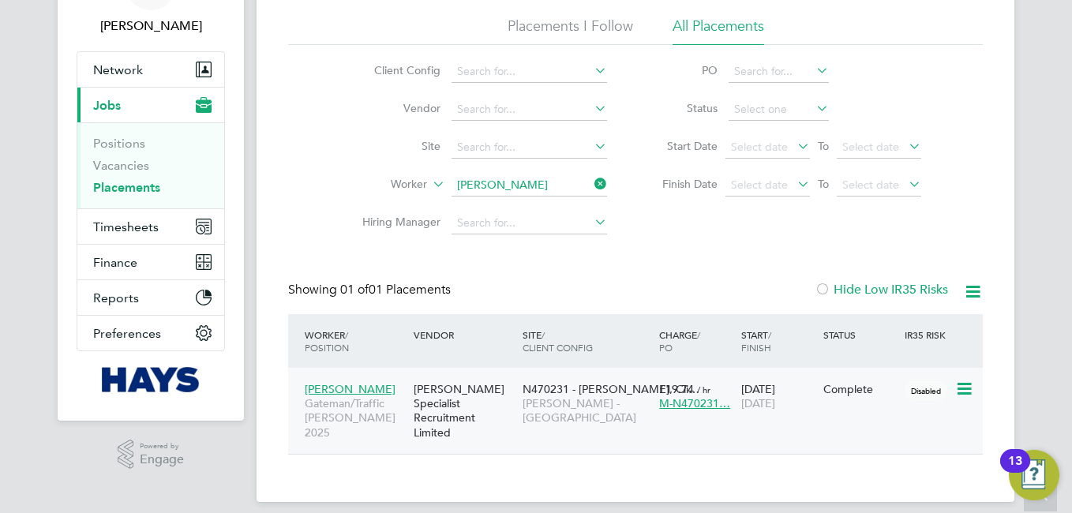
click at [339, 392] on span "Saad Khan" at bounding box center [350, 389] width 91 height 14
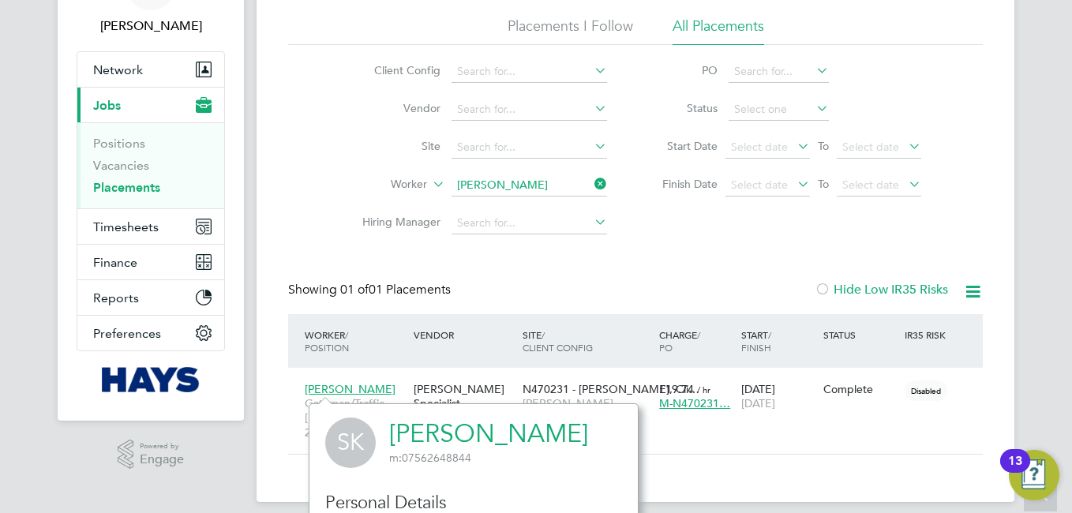
scroll to position [232, 0]
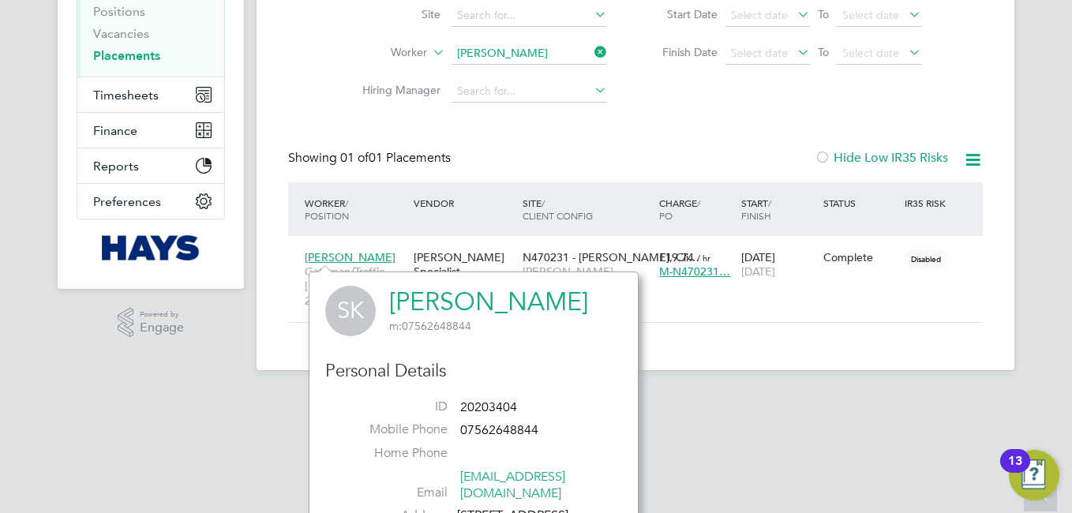
click at [491, 402] on span "20203404" at bounding box center [488, 407] width 57 height 16
copy ul "20203404 Mobile Phone"
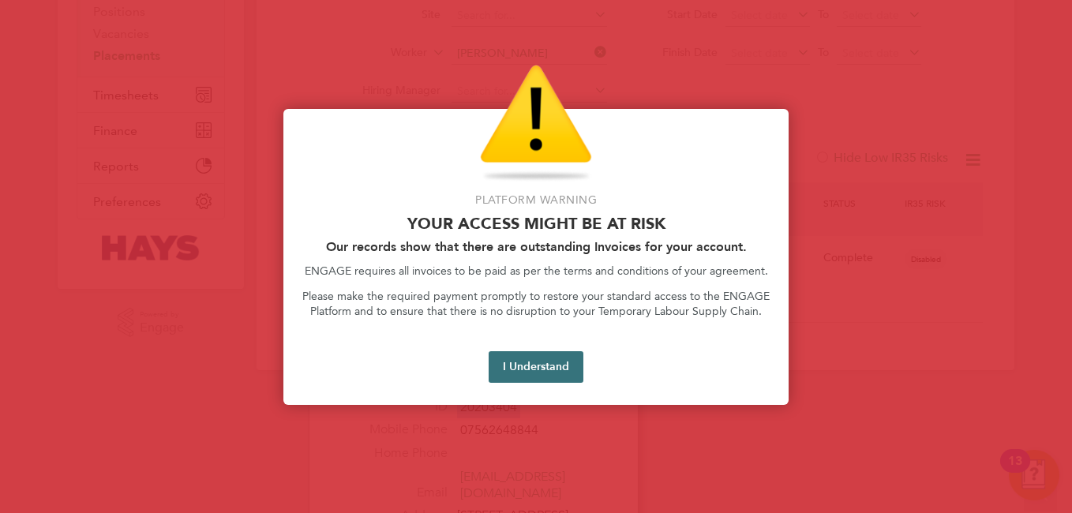
click at [542, 368] on button "I Understand" at bounding box center [535, 367] width 95 height 32
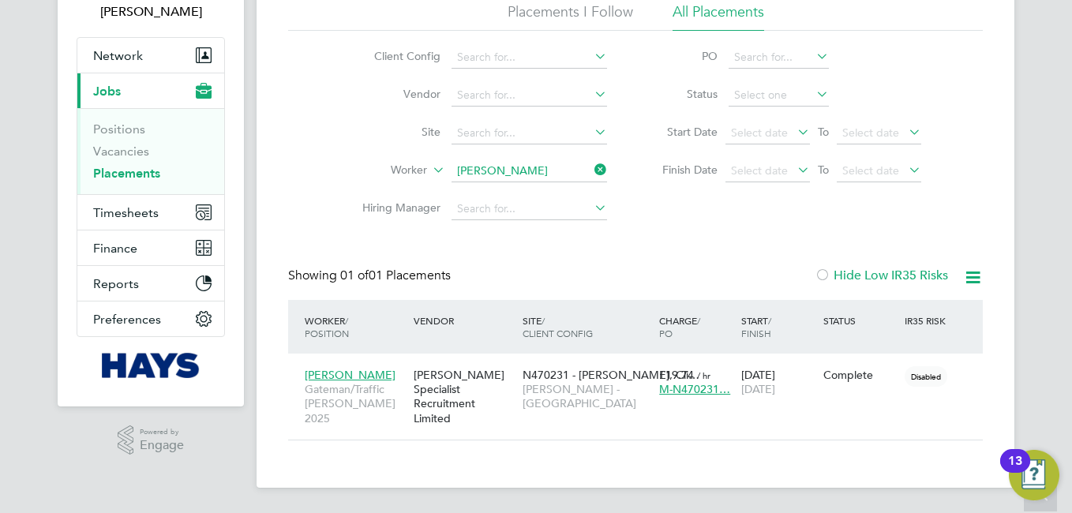
scroll to position [100, 0]
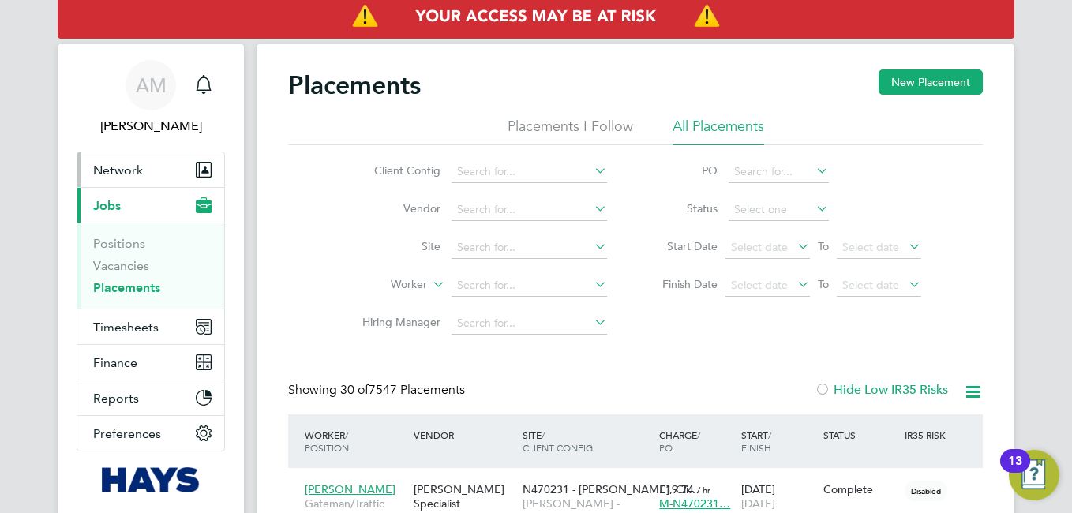
click at [120, 170] on span "Network" at bounding box center [118, 170] width 50 height 15
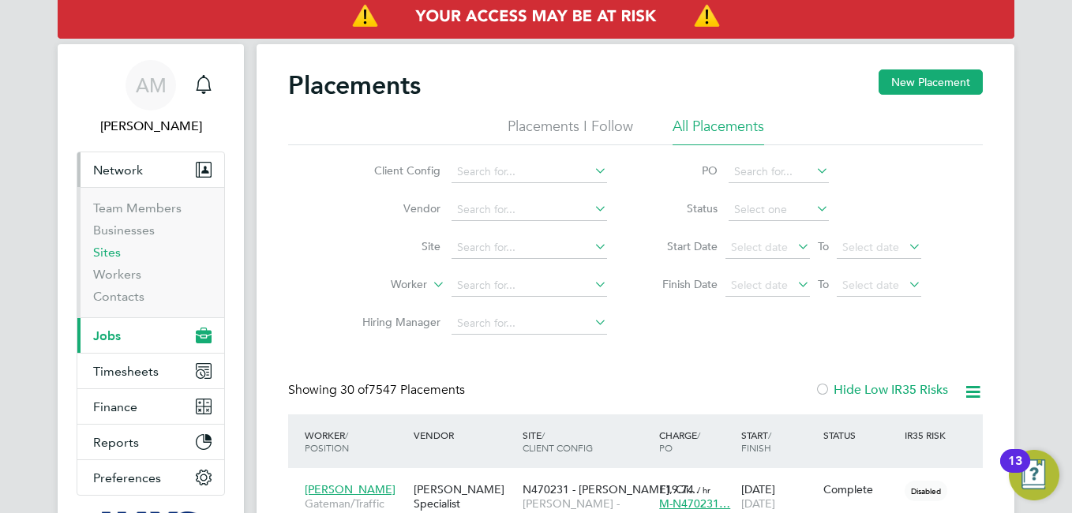
click at [114, 252] on link "Sites" at bounding box center [107, 252] width 28 height 15
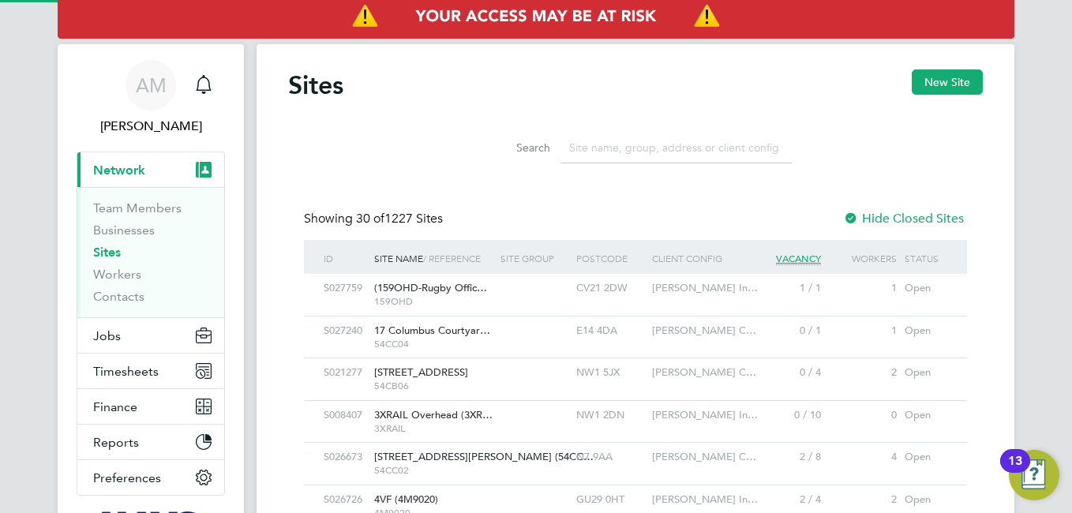
scroll to position [30, 77]
click at [670, 140] on input at bounding box center [676, 148] width 230 height 31
paste input "Ravensdale SEN (21CB10)"
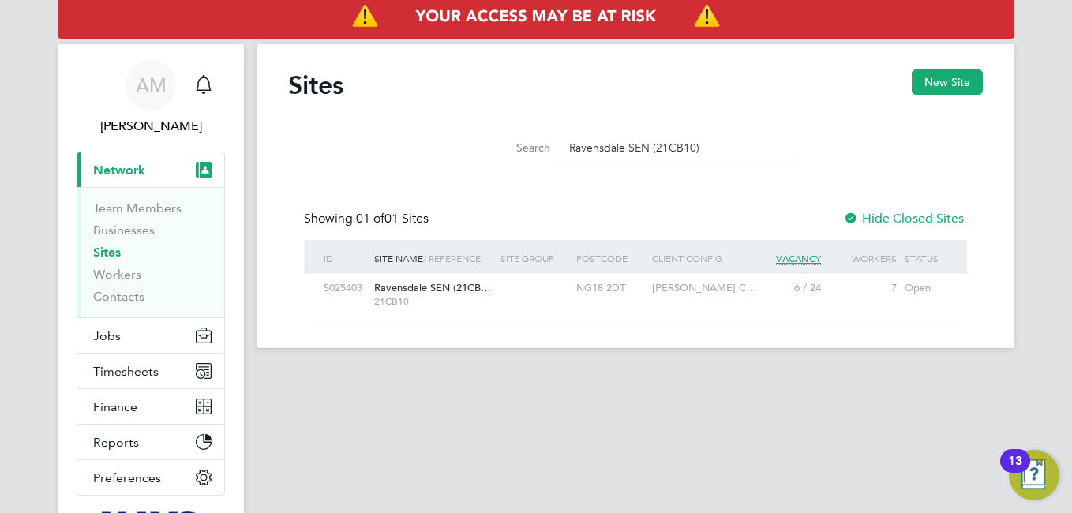
click at [407, 289] on span "Ravensdale SEN (21CB…" at bounding box center [432, 287] width 117 height 13
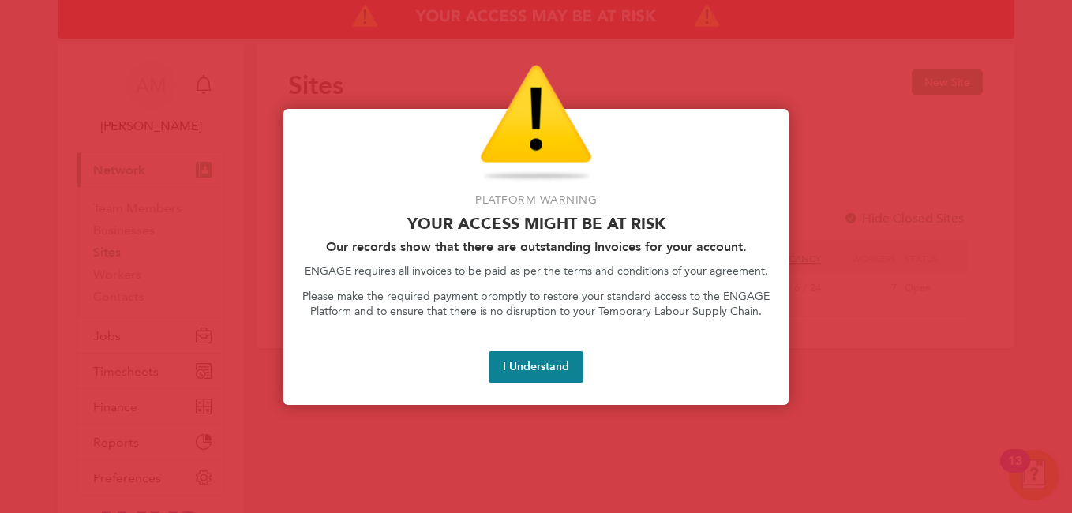
click at [870, 297] on div at bounding box center [536, 256] width 1072 height 513
click at [556, 364] on button "I Understand" at bounding box center [535, 367] width 95 height 32
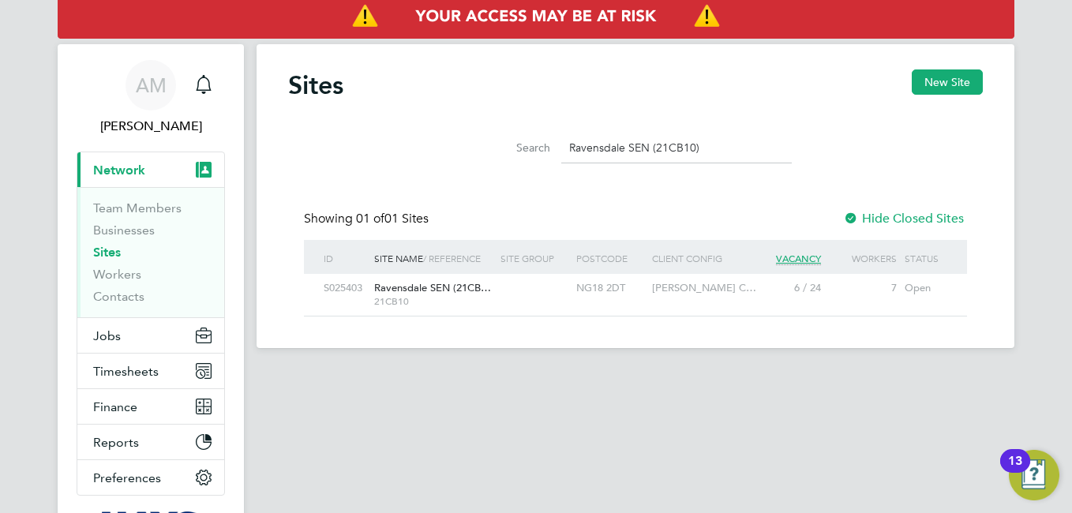
click at [711, 147] on input "Ravensdale SEN (21CB10)" at bounding box center [676, 148] width 230 height 31
type input "R"
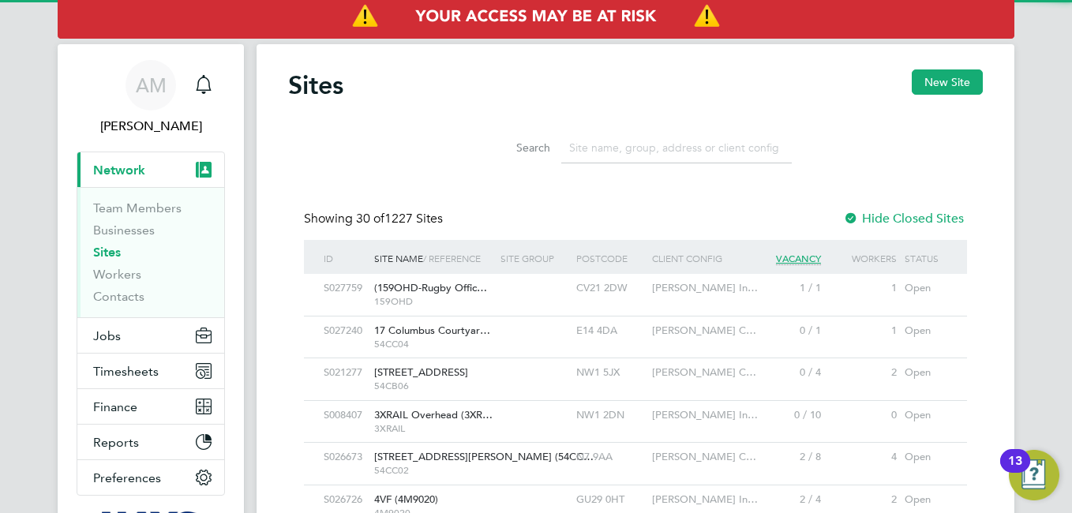
paste input "Walsall WTS/HWRC (21CB08)"
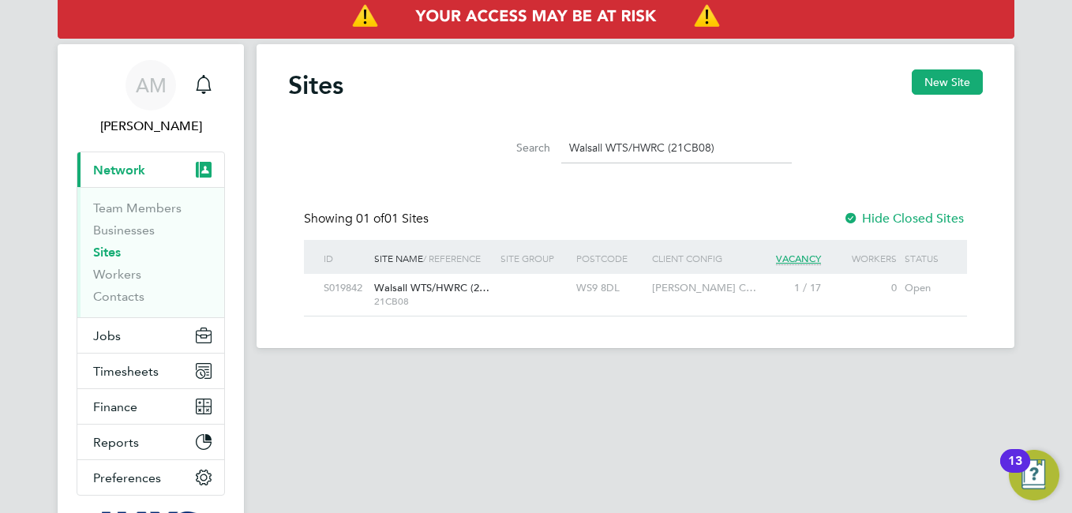
click at [359, 287] on div "S019842" at bounding box center [345, 288] width 50 height 29
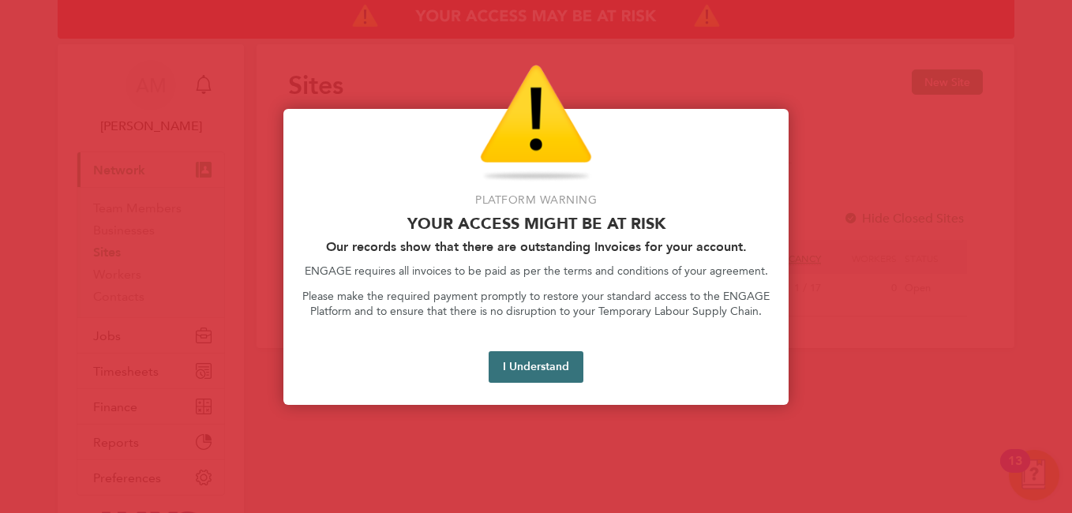
click at [563, 367] on button "I Understand" at bounding box center [535, 367] width 95 height 32
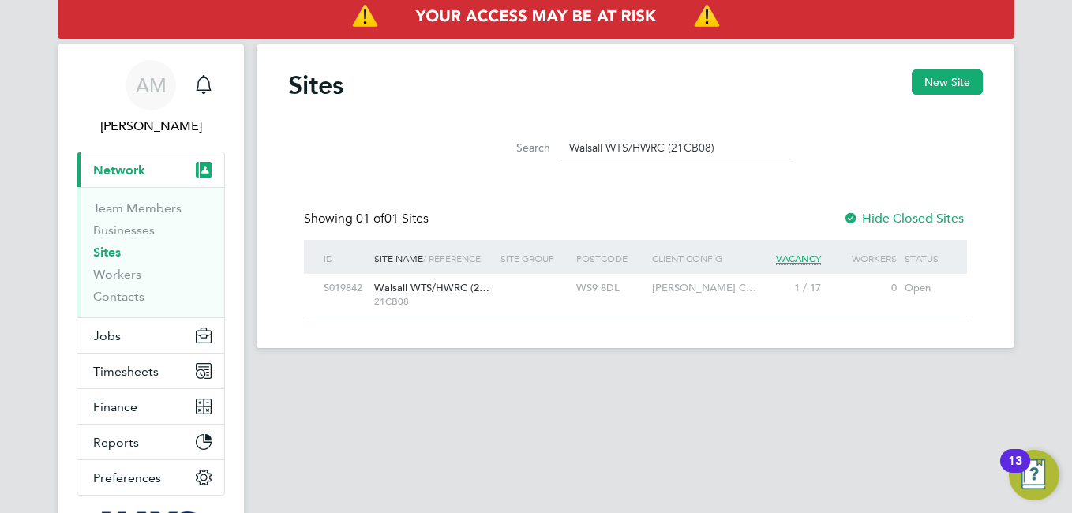
click at [734, 144] on input "Walsall WTS/HWRC (21CB08)" at bounding box center [676, 148] width 230 height 31
type input "W"
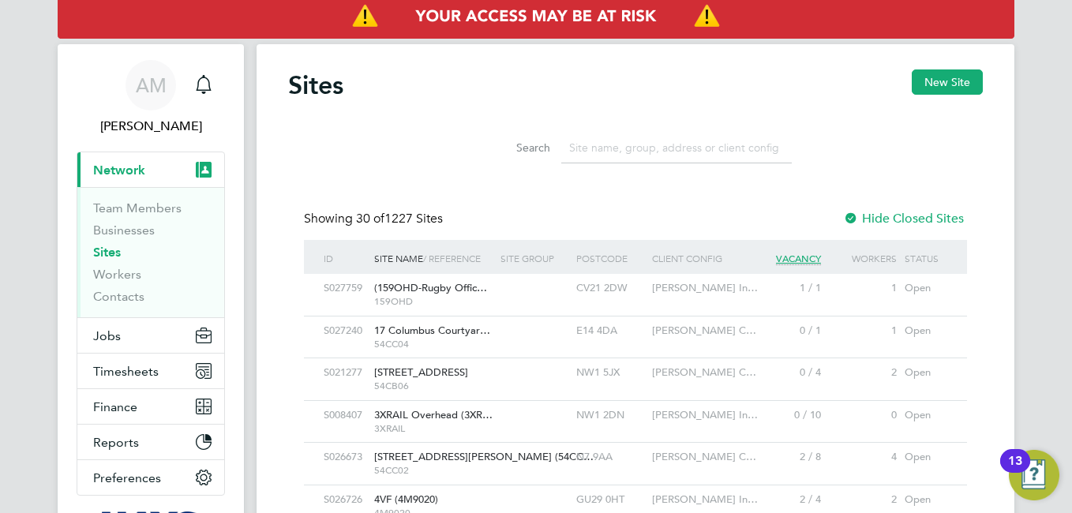
paste input "Rushcliffe Academy (21CA05)"
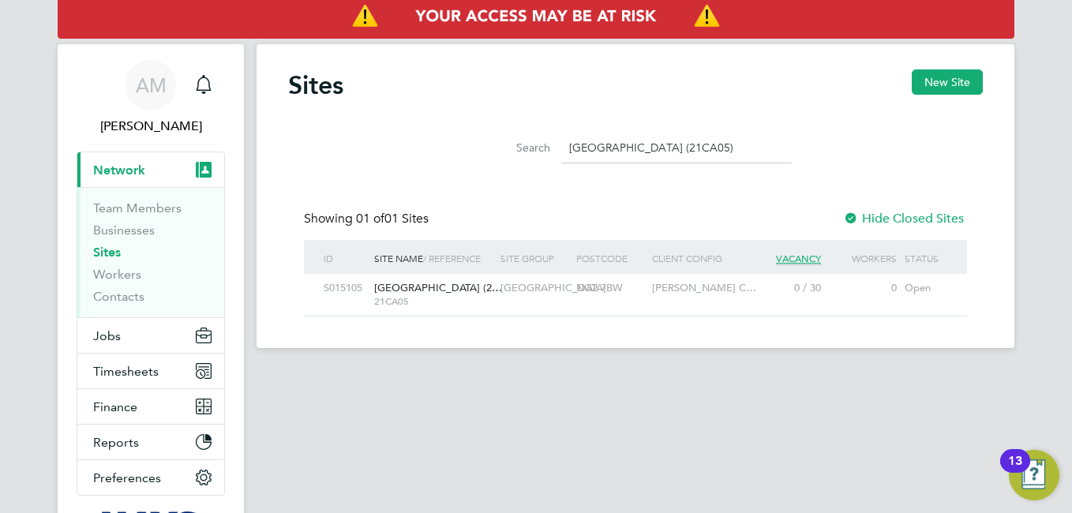
type input "Rushcliffe Academy (21CA05)"
click at [361, 287] on div "S015105" at bounding box center [345, 288] width 50 height 29
click at [676, 148] on input "Rushcliffe Academy (21CA05)" at bounding box center [676, 148] width 230 height 31
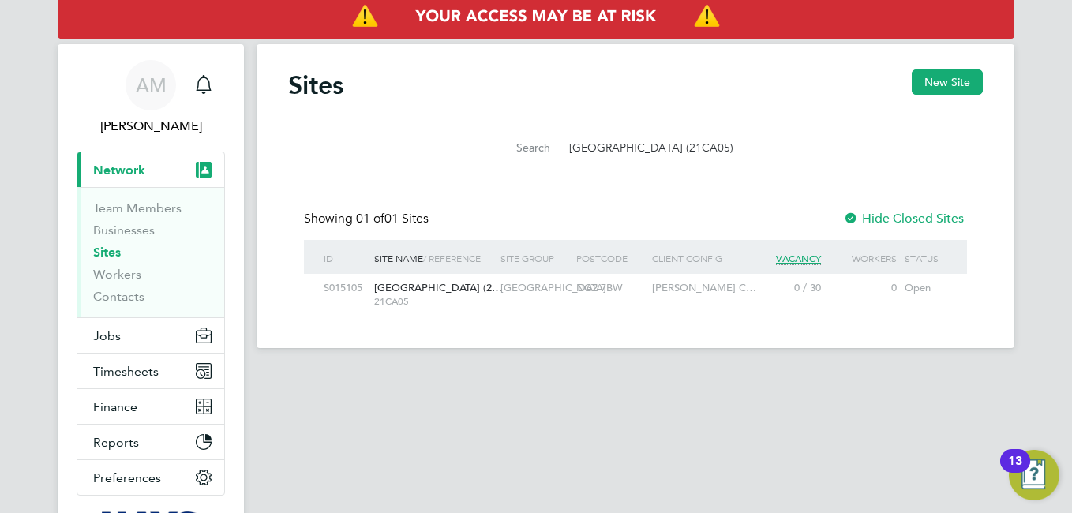
click at [676, 148] on input "Rushcliffe Academy (21CA05)" at bounding box center [676, 148] width 230 height 31
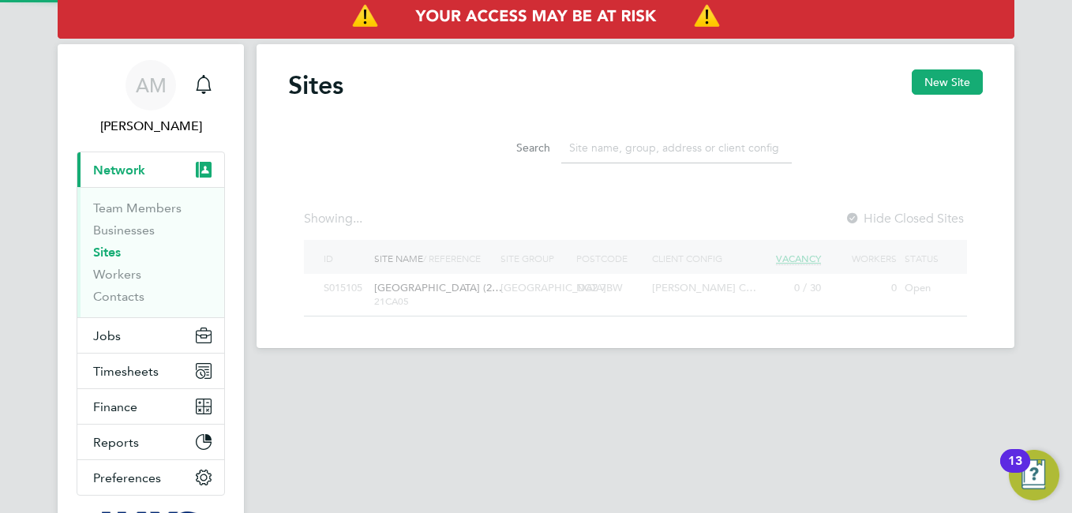
paste input "N470231 - Whalley, [GEOGRAPHIC_DATA]"
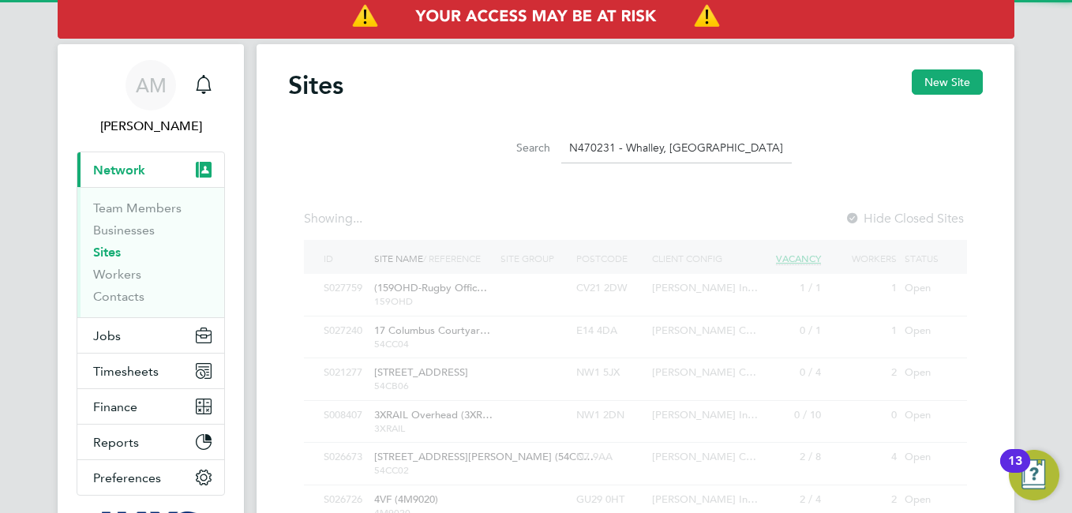
scroll to position [0, 0]
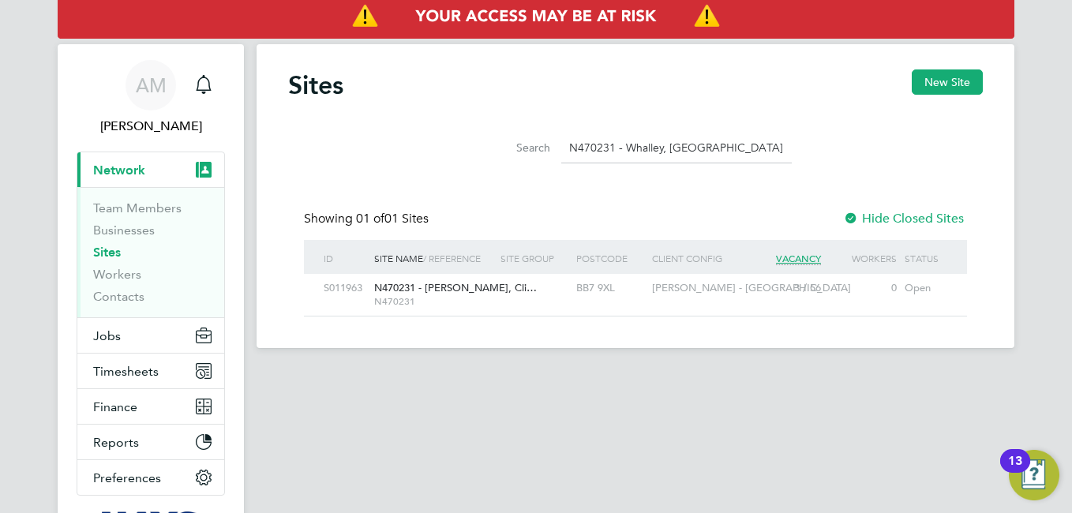
type input "N470231 - Whalley, [GEOGRAPHIC_DATA]"
click at [368, 286] on div "S011963" at bounding box center [345, 288] width 50 height 29
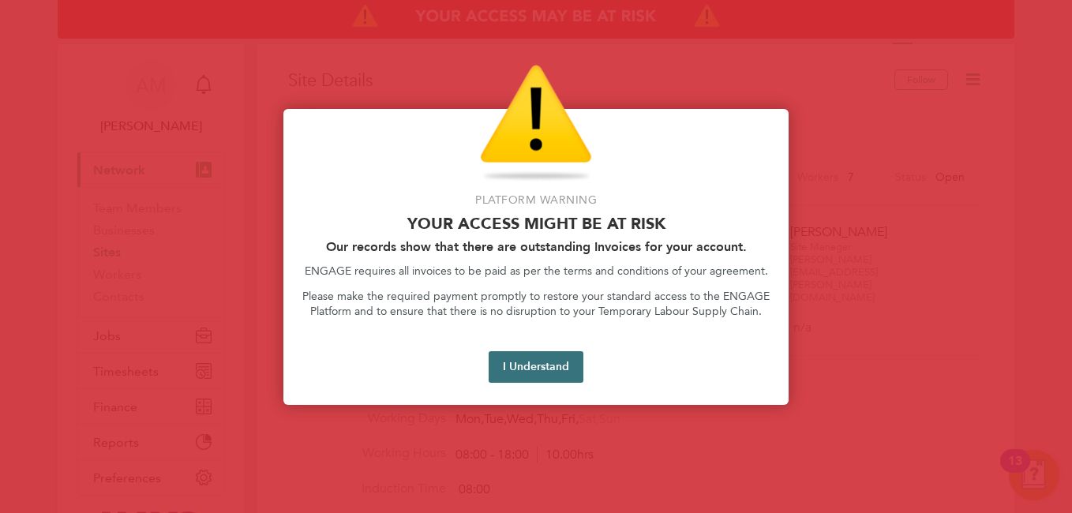
click at [530, 372] on button "I Understand" at bounding box center [535, 367] width 95 height 32
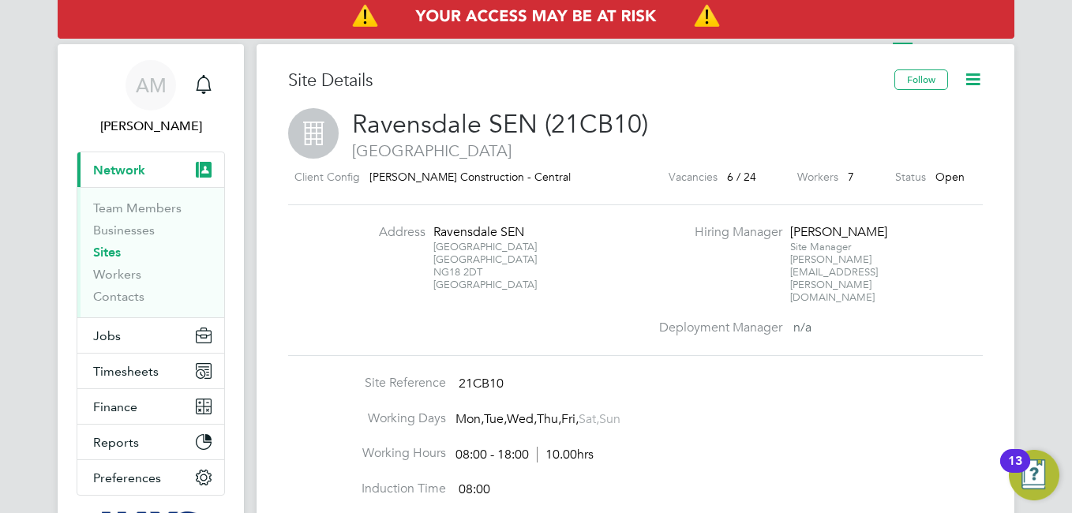
click at [476, 272] on div "Ravensdale Road Mansfield NG18 2DT United Kingdom" at bounding box center [482, 266] width 99 height 50
click at [475, 271] on div "Ravensdale Road Mansfield NG18 2DT United Kingdom" at bounding box center [482, 266] width 99 height 50
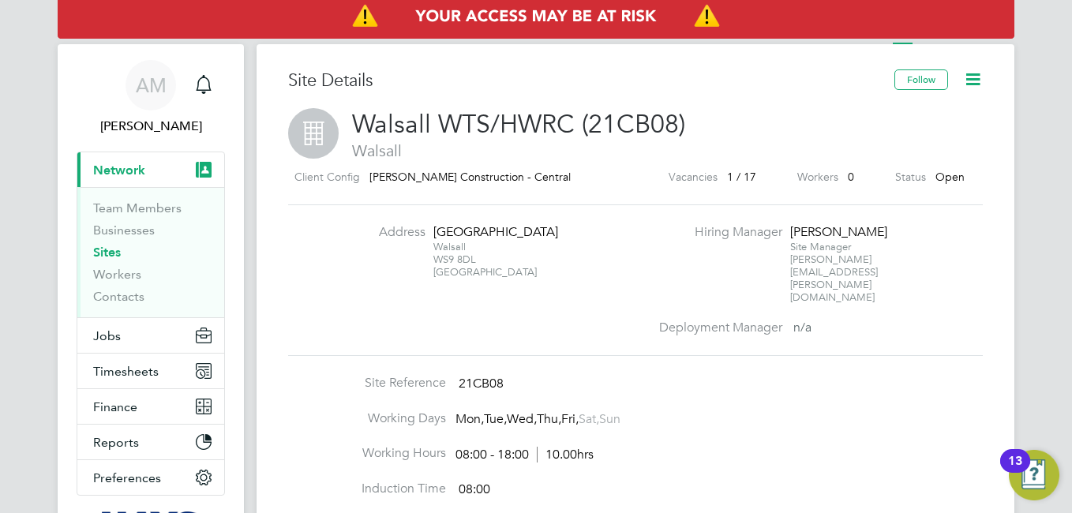
click at [479, 277] on div "Walsall WS9 8DL [GEOGRAPHIC_DATA]" at bounding box center [482, 260] width 99 height 38
click at [479, 277] on div "Walsall WS9 8DL United Kingdom" at bounding box center [482, 260] width 99 height 38
copy div "WS9 8DL"
click at [487, 271] on div "Walsall WS9 8DL United Kingdom" at bounding box center [482, 260] width 99 height 38
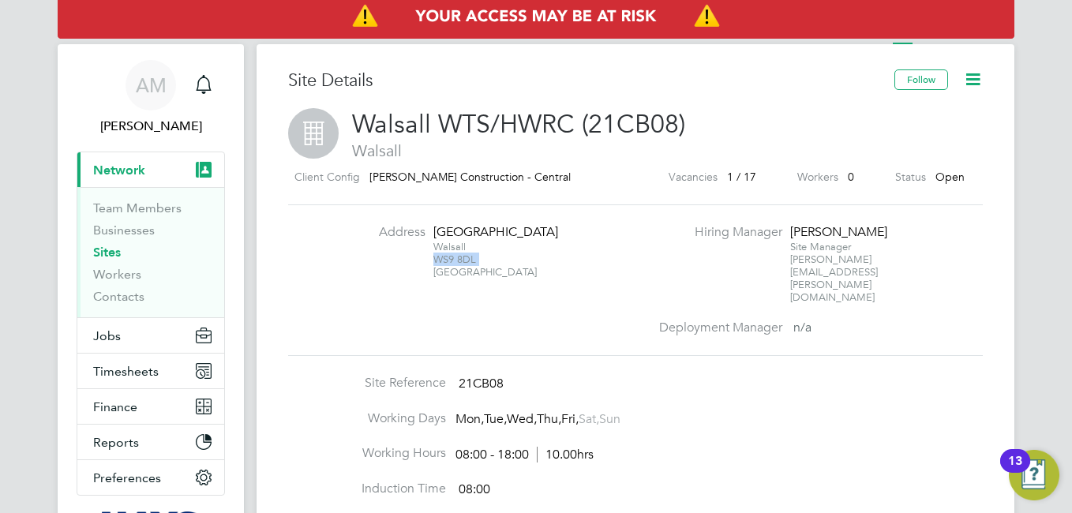
click at [487, 271] on div "Walsall WS9 8DL United Kingdom" at bounding box center [482, 260] width 99 height 38
copy div "WS9 8DL"
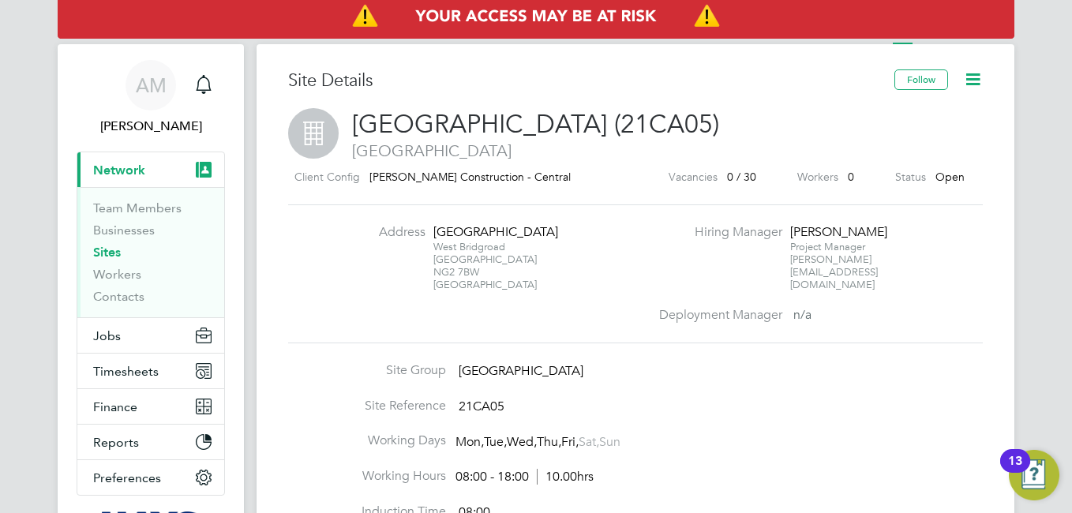
click at [476, 271] on div "[STREET_ADDRESS]" at bounding box center [482, 266] width 99 height 50
copy div "NG2 7BW"
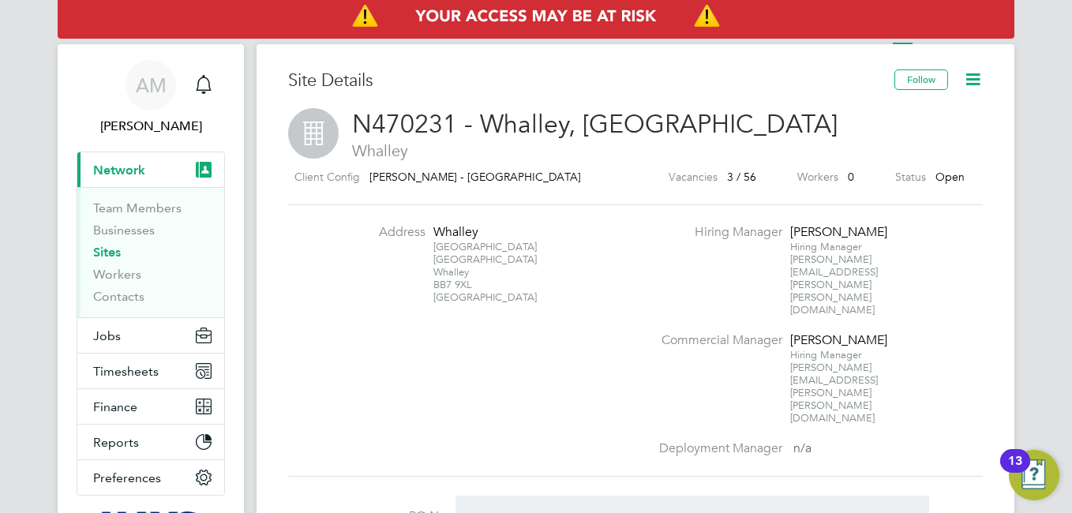
click at [467, 286] on div "[STREET_ADDRESS]" at bounding box center [482, 272] width 99 height 63
copy div "BB7 9XL"
